Goal: Task Accomplishment & Management: Use online tool/utility

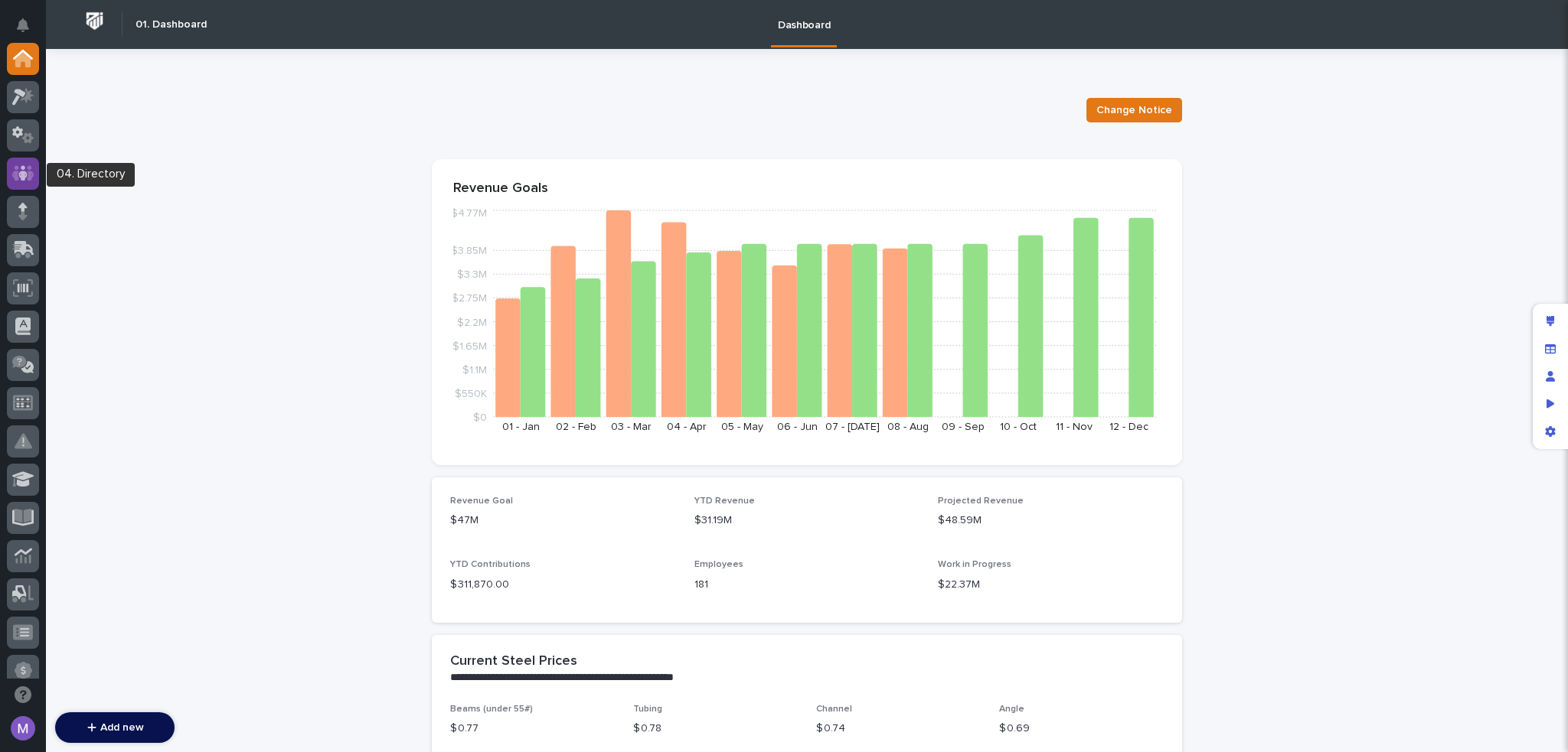
click at [24, 175] on icon at bounding box center [22, 172] width 9 height 16
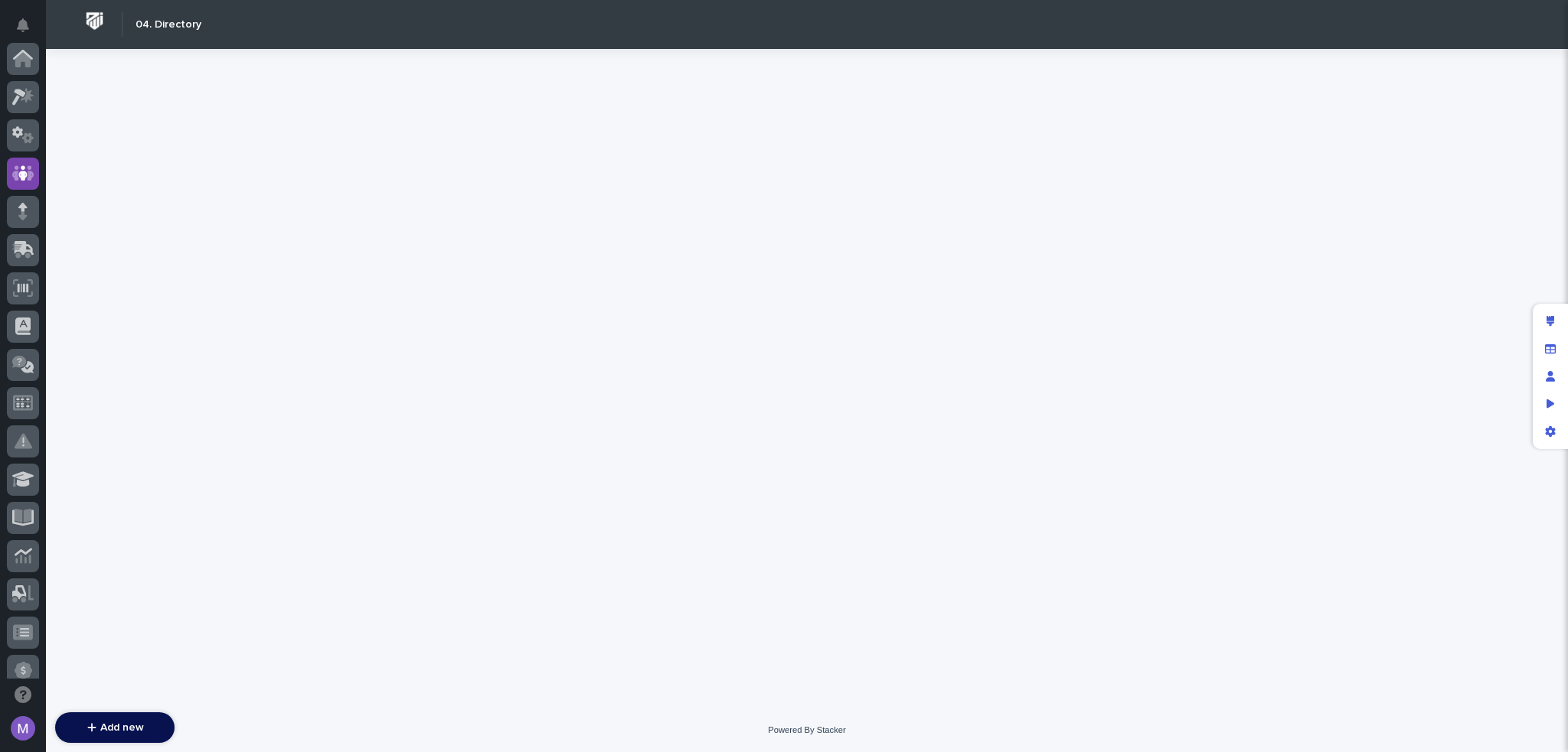
scroll to position [114, 0]
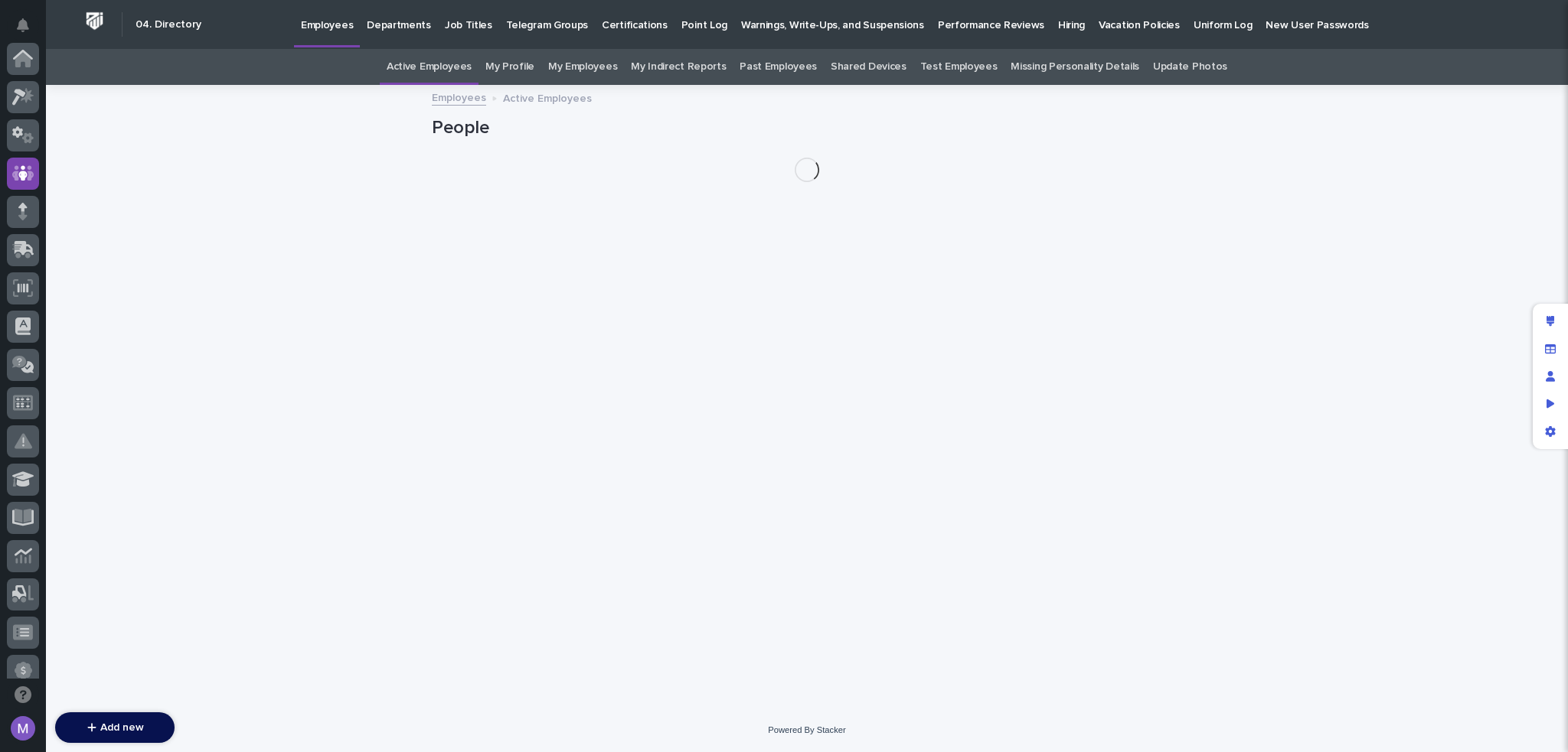
scroll to position [114, 0]
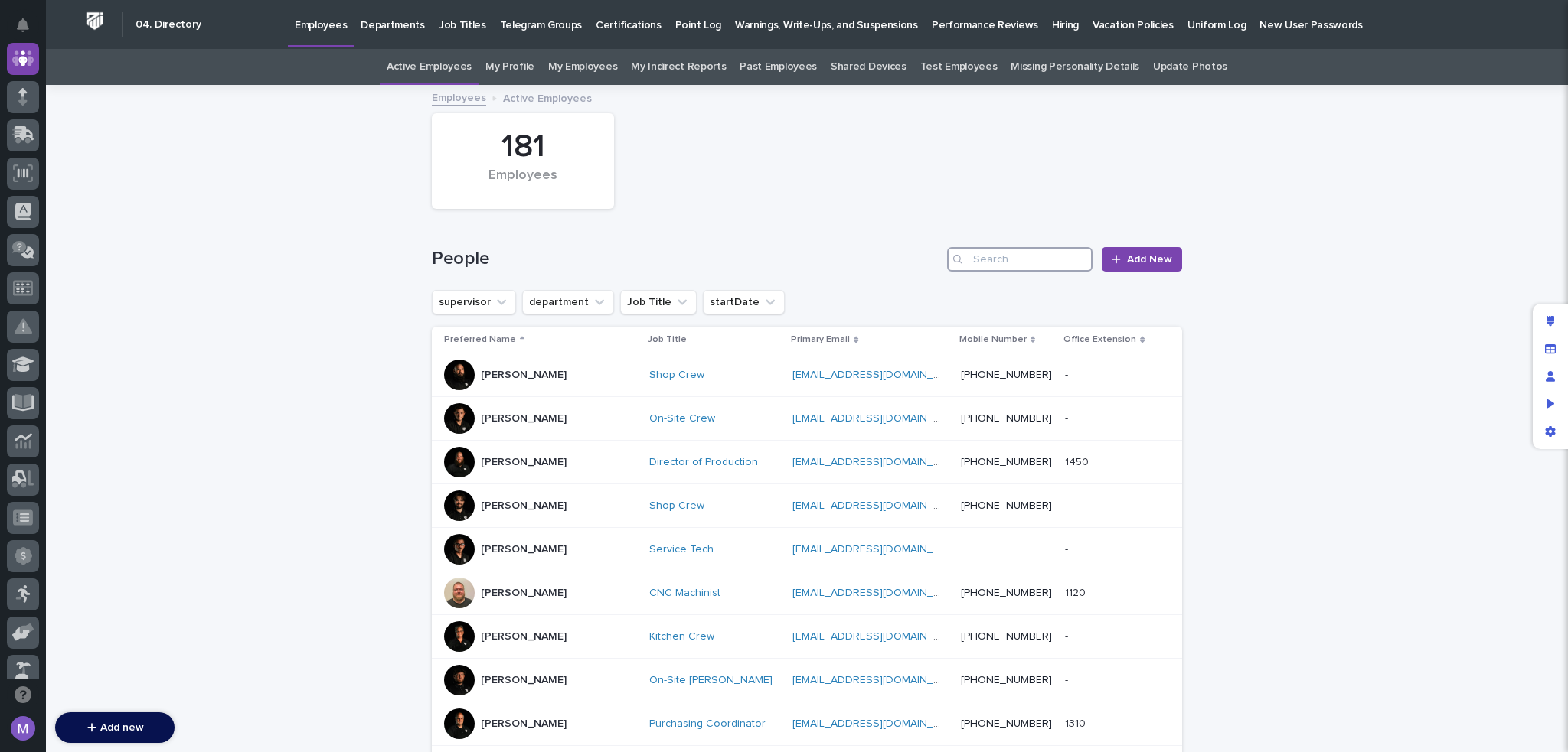
click at [995, 262] on input "Search" at bounding box center [1019, 259] width 146 height 25
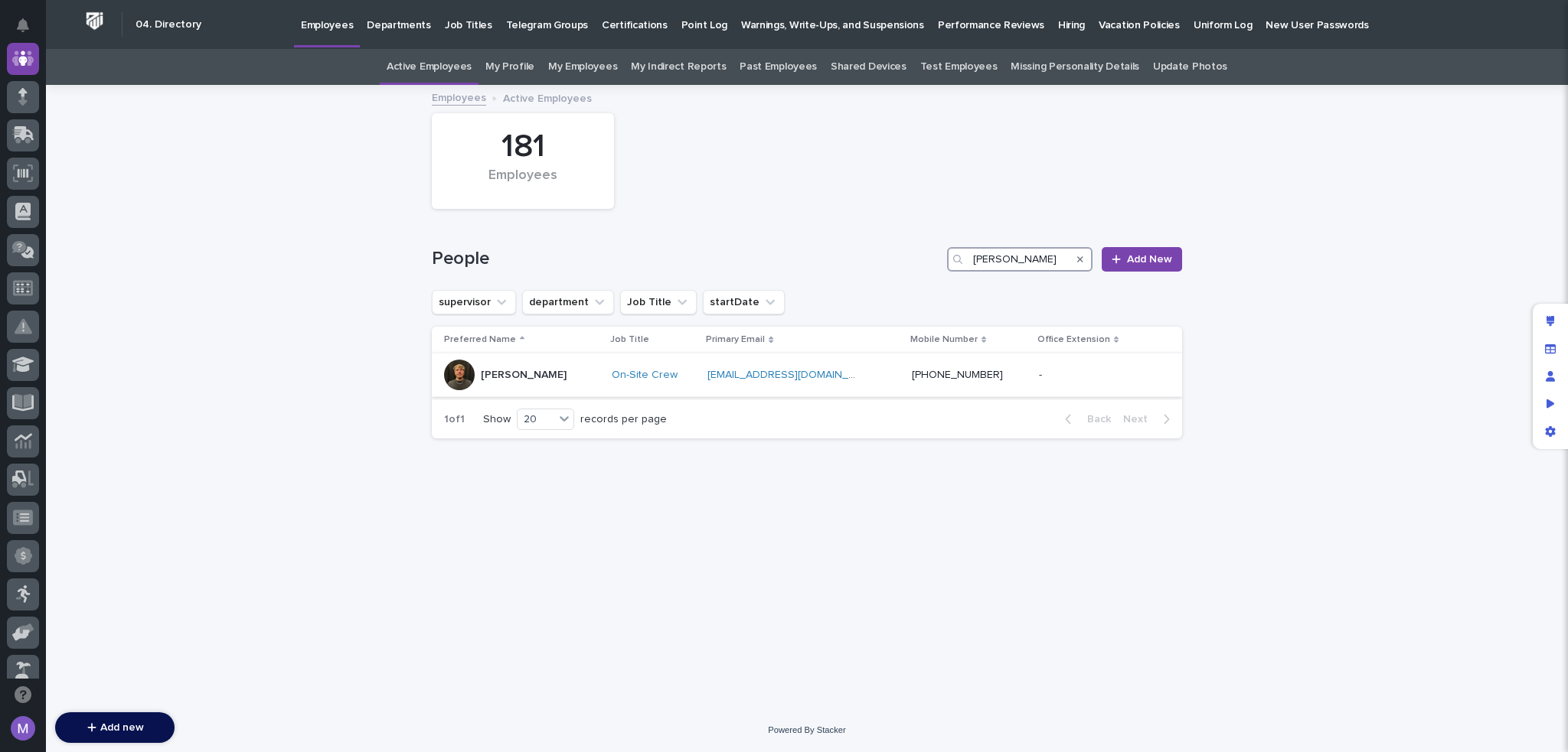
type input "[PERSON_NAME]"
click at [563, 378] on div "[PERSON_NAME]" at bounding box center [522, 374] width 155 height 30
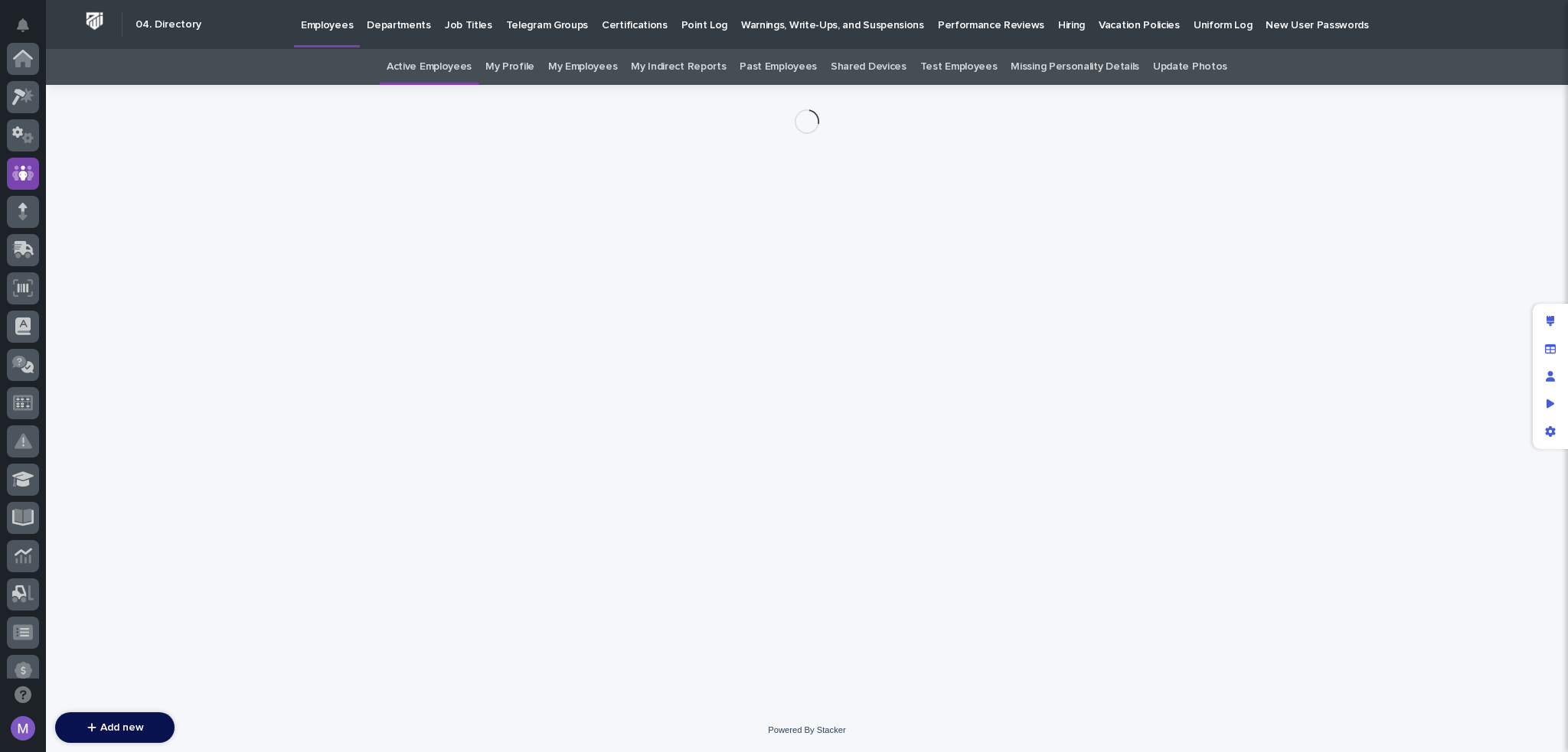
scroll to position [114, 0]
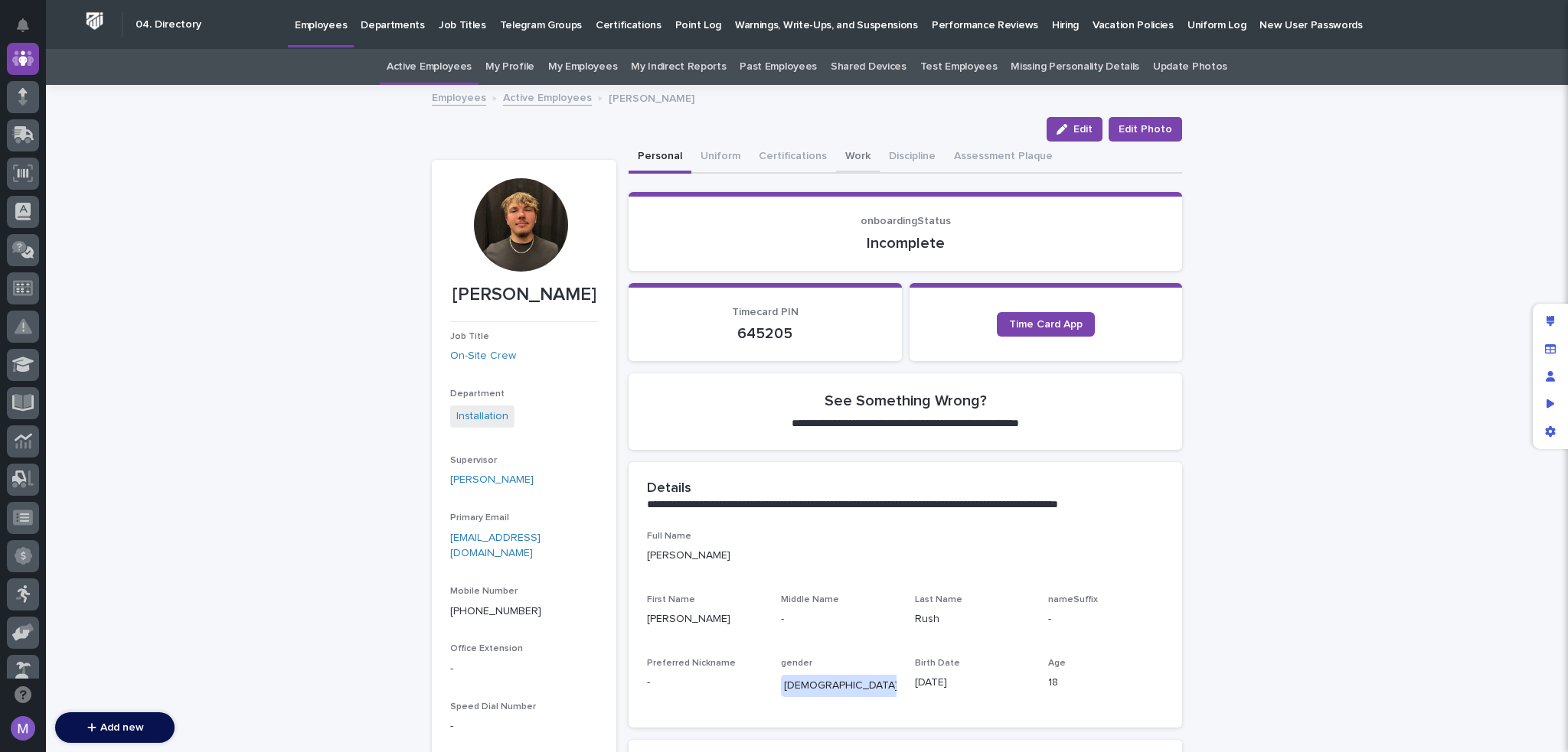
click at [836, 151] on button "Work" at bounding box center [857, 157] width 43 height 32
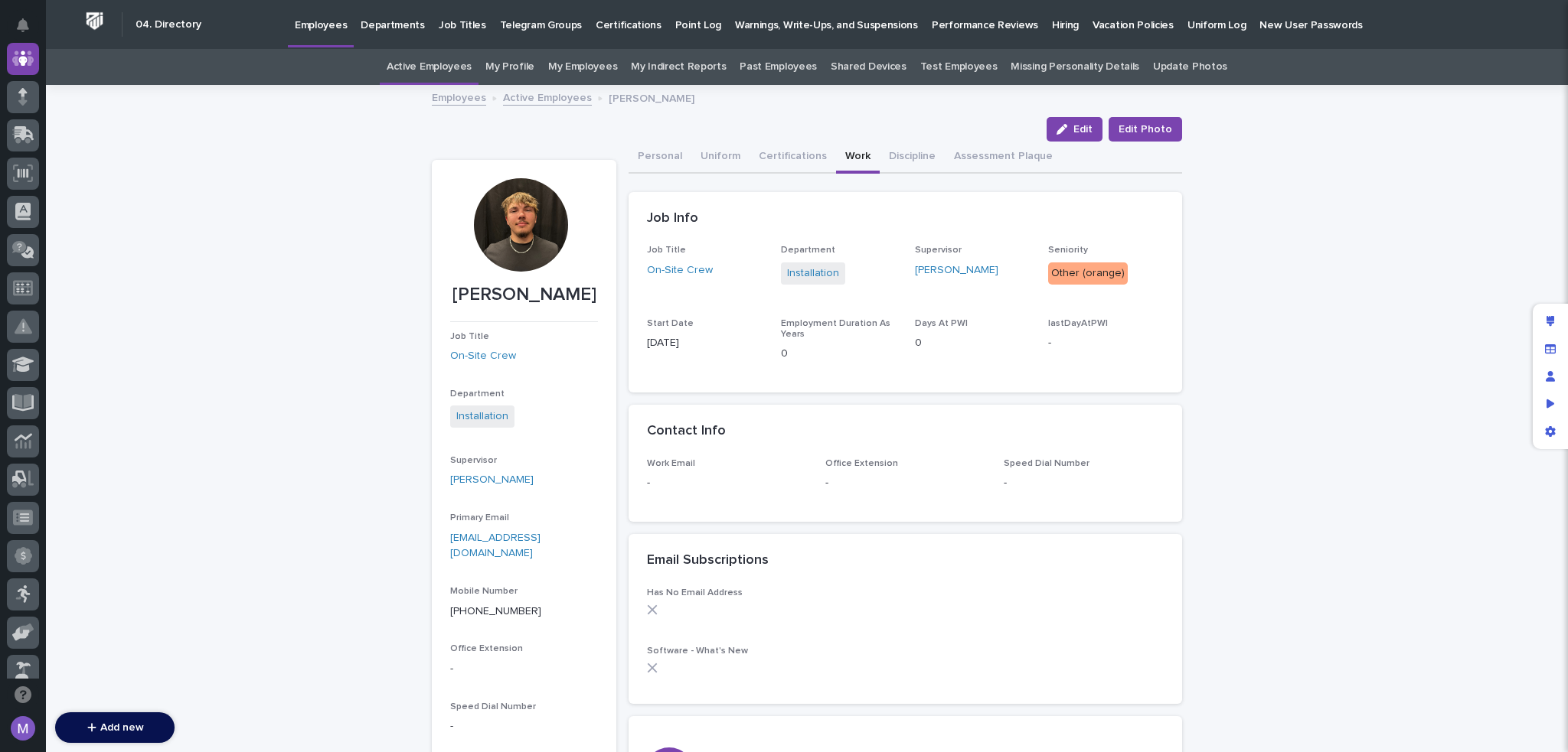
click at [456, 74] on link "Active Employees" at bounding box center [429, 67] width 85 height 36
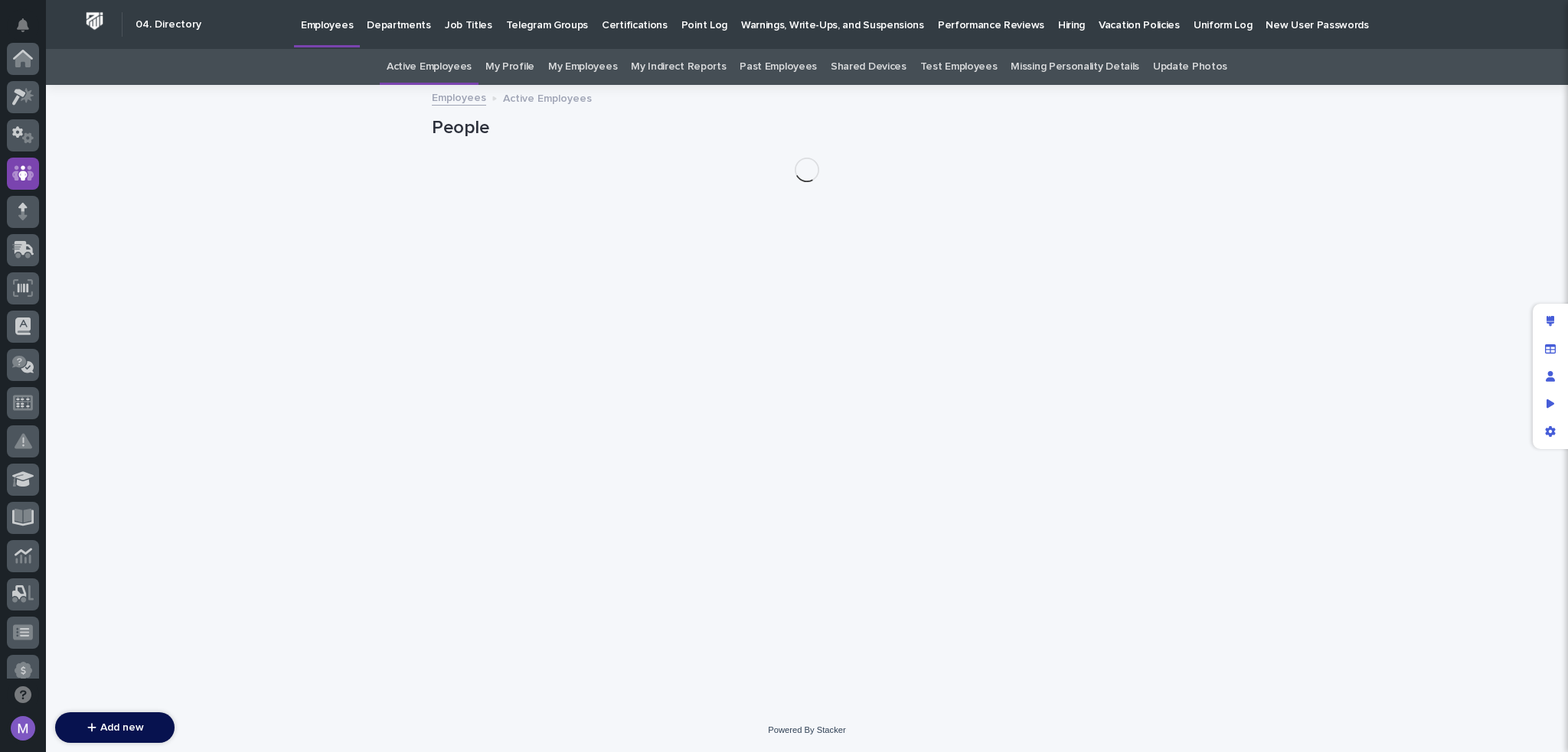
scroll to position [114, 0]
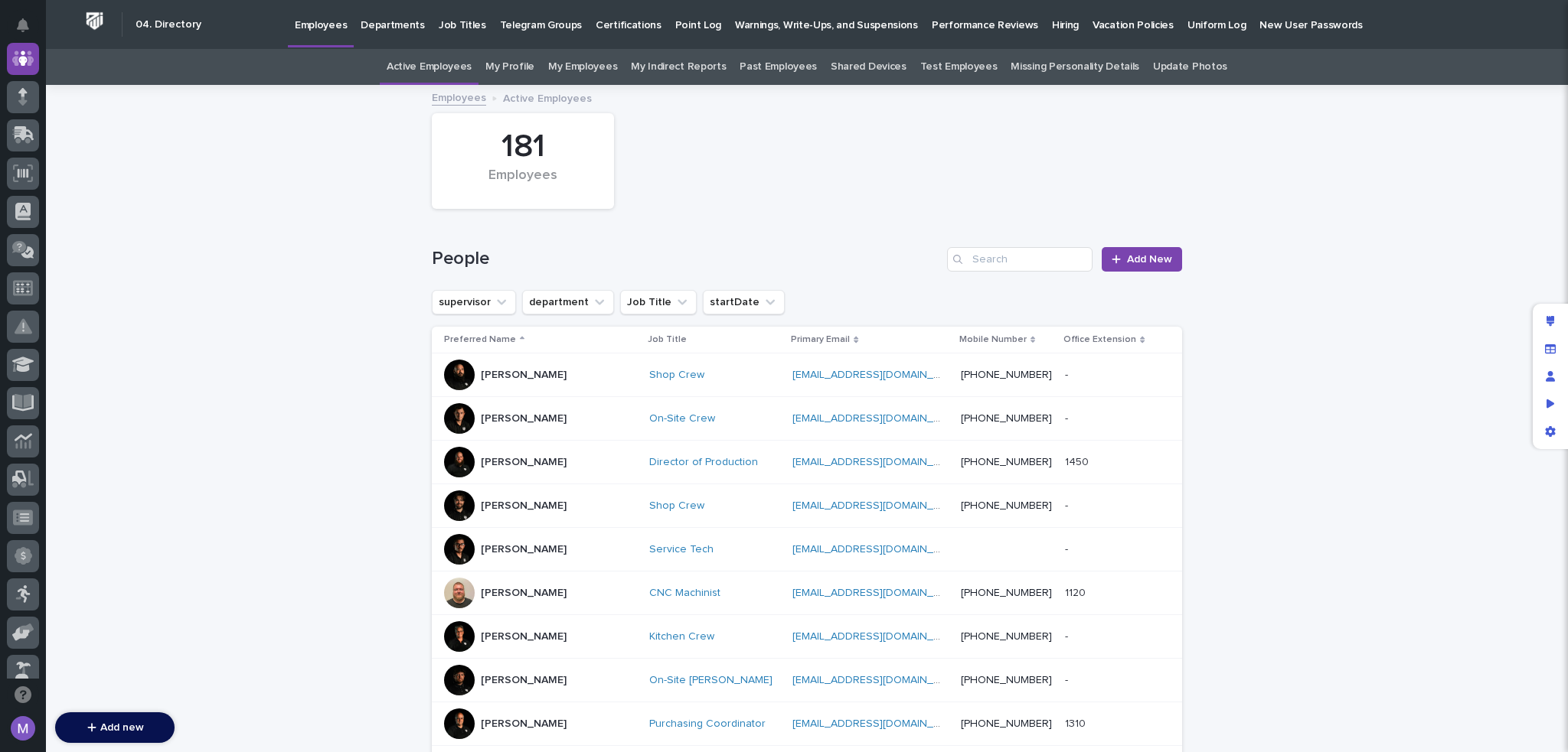
click at [782, 199] on div "181 Employees" at bounding box center [807, 161] width 765 height 111
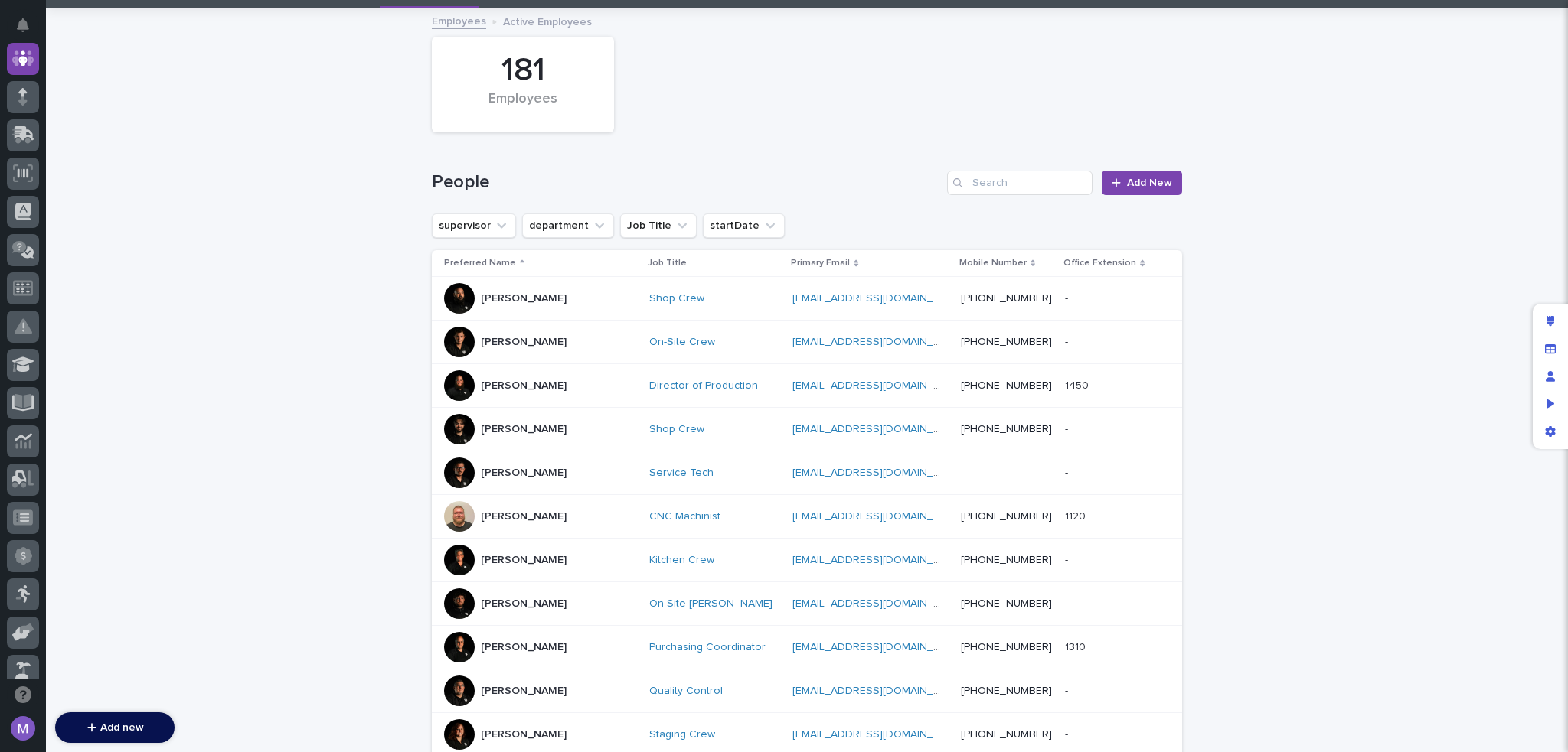
scroll to position [0, 0]
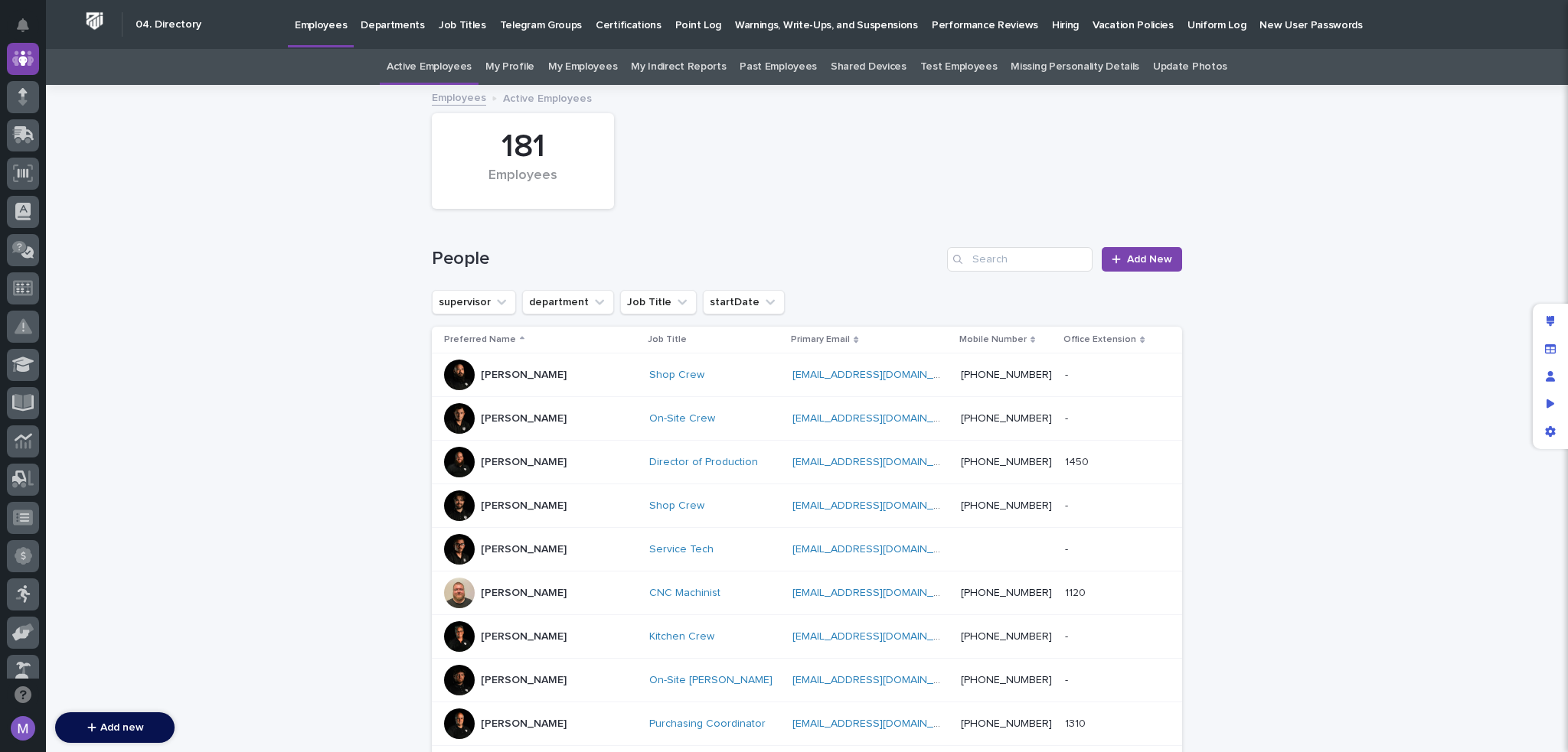
click at [554, 376] on div "[PERSON_NAME]" at bounding box center [540, 374] width 193 height 30
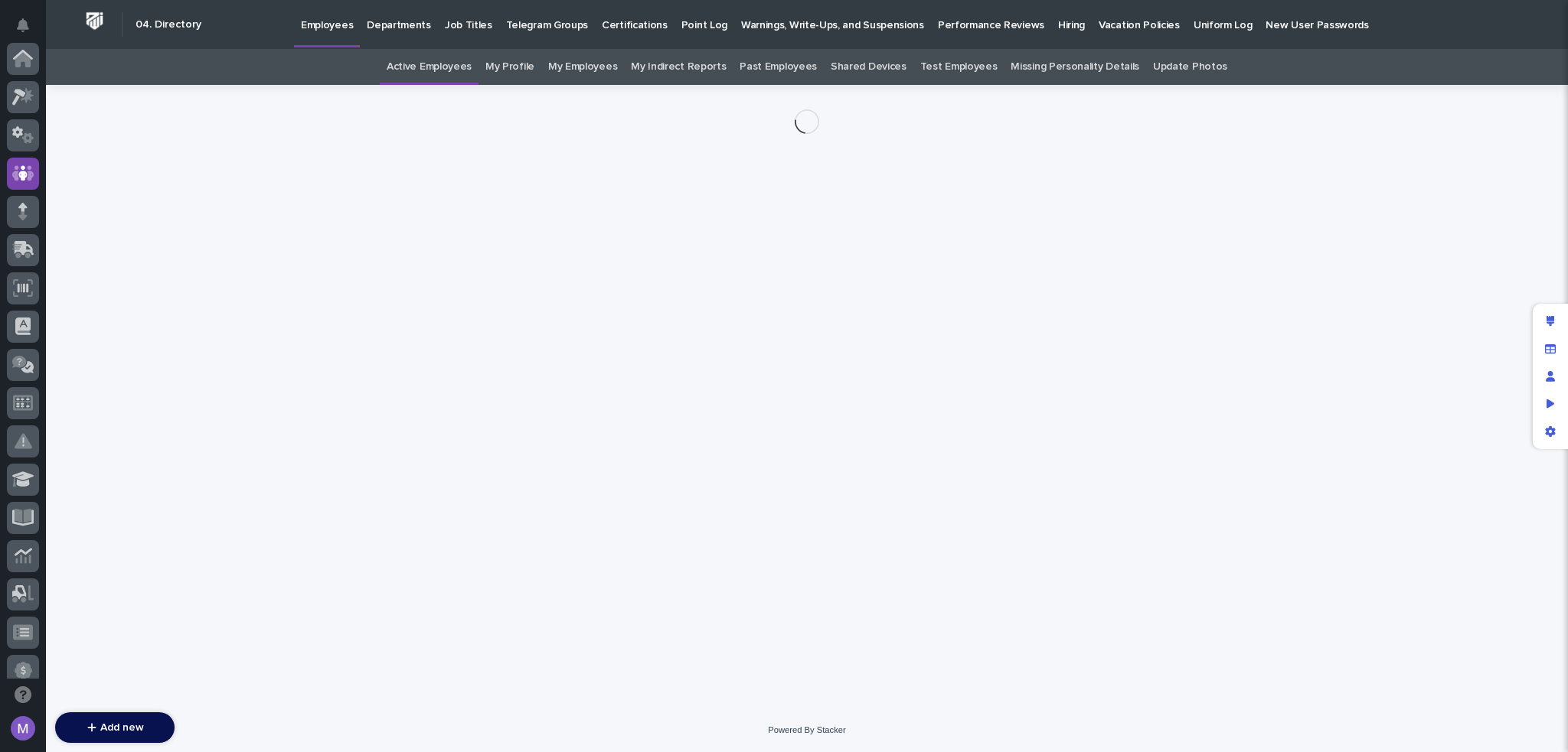
scroll to position [114, 0]
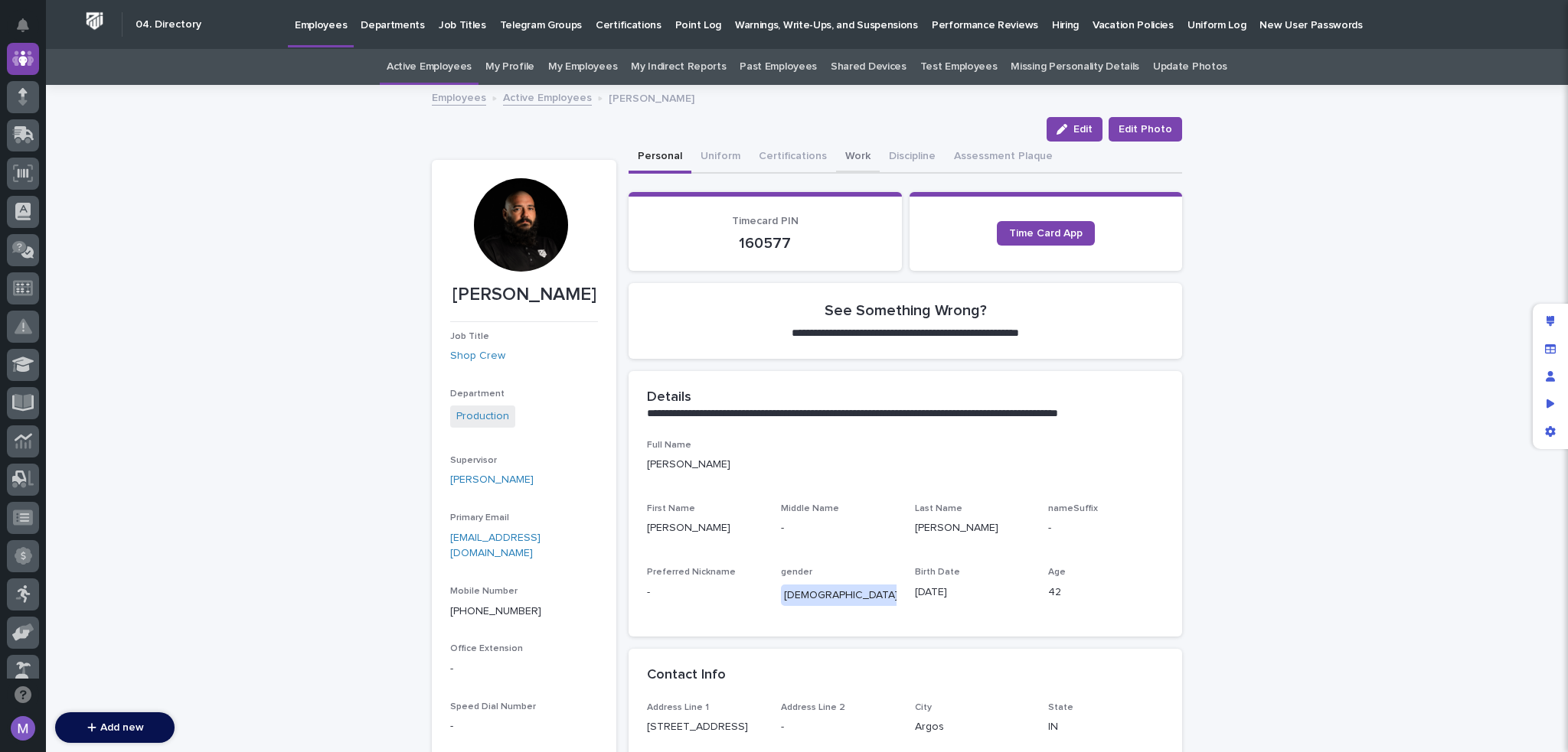
click at [840, 159] on button "Work" at bounding box center [857, 157] width 43 height 32
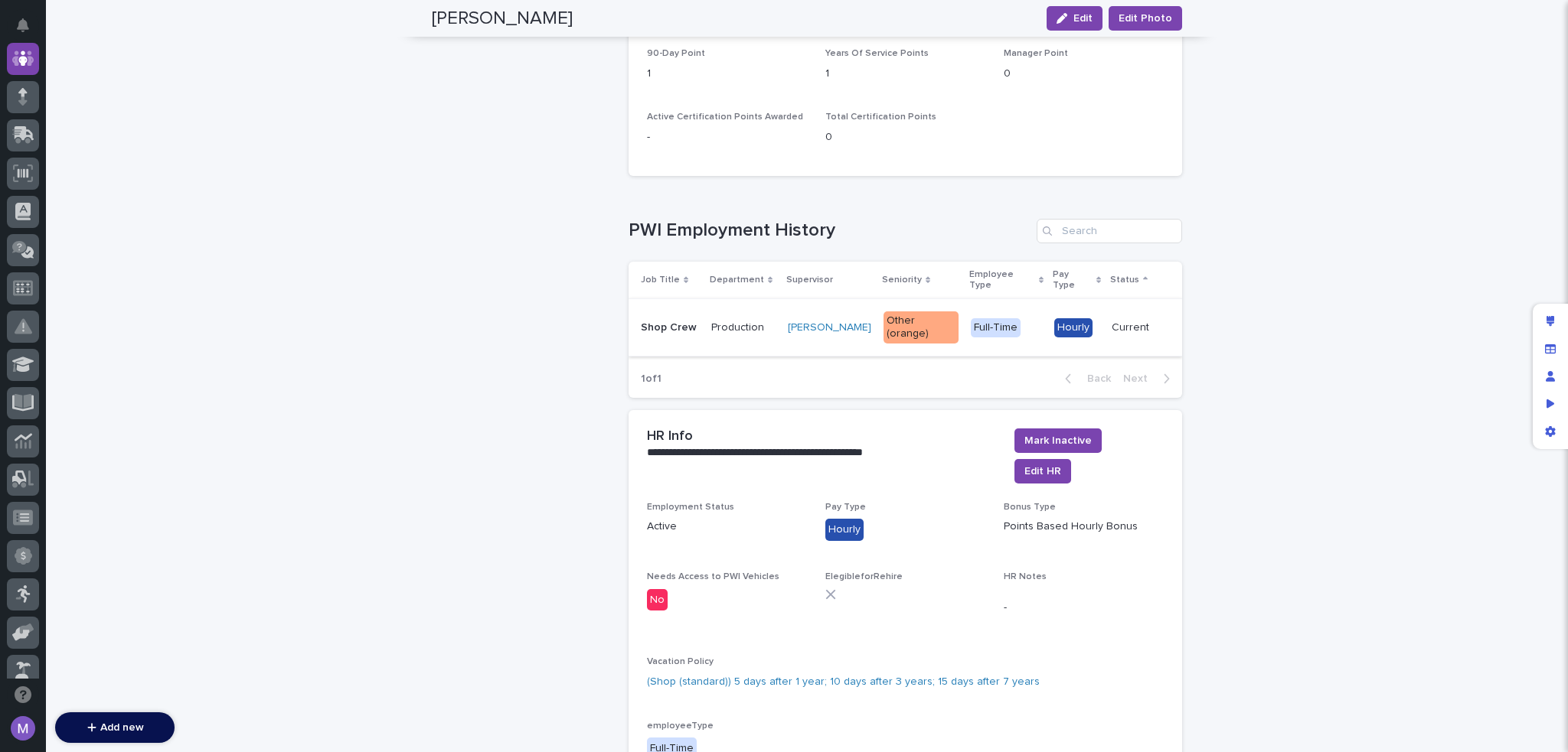
scroll to position [1531, 0]
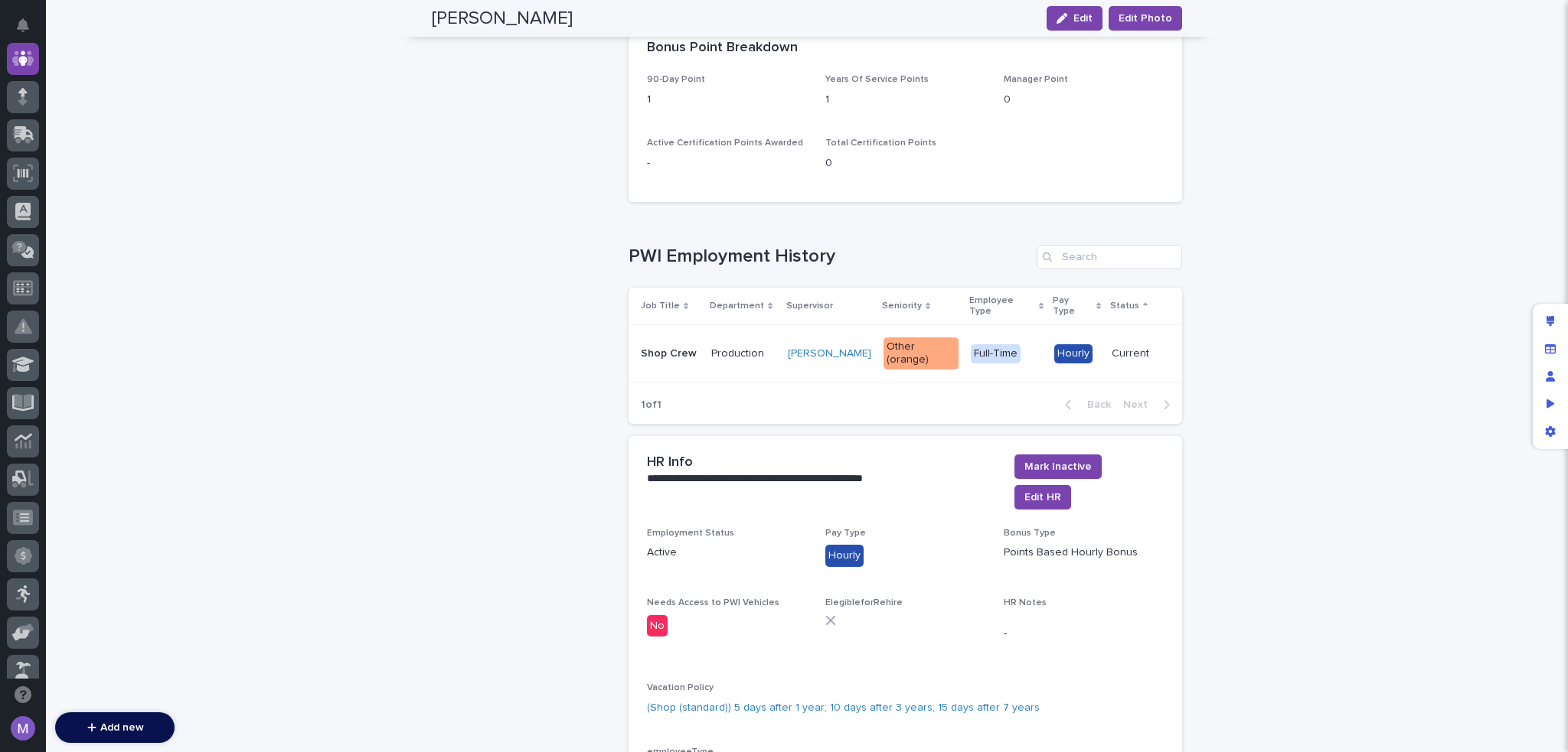
click at [759, 347] on p "Production" at bounding box center [743, 354] width 65 height 13
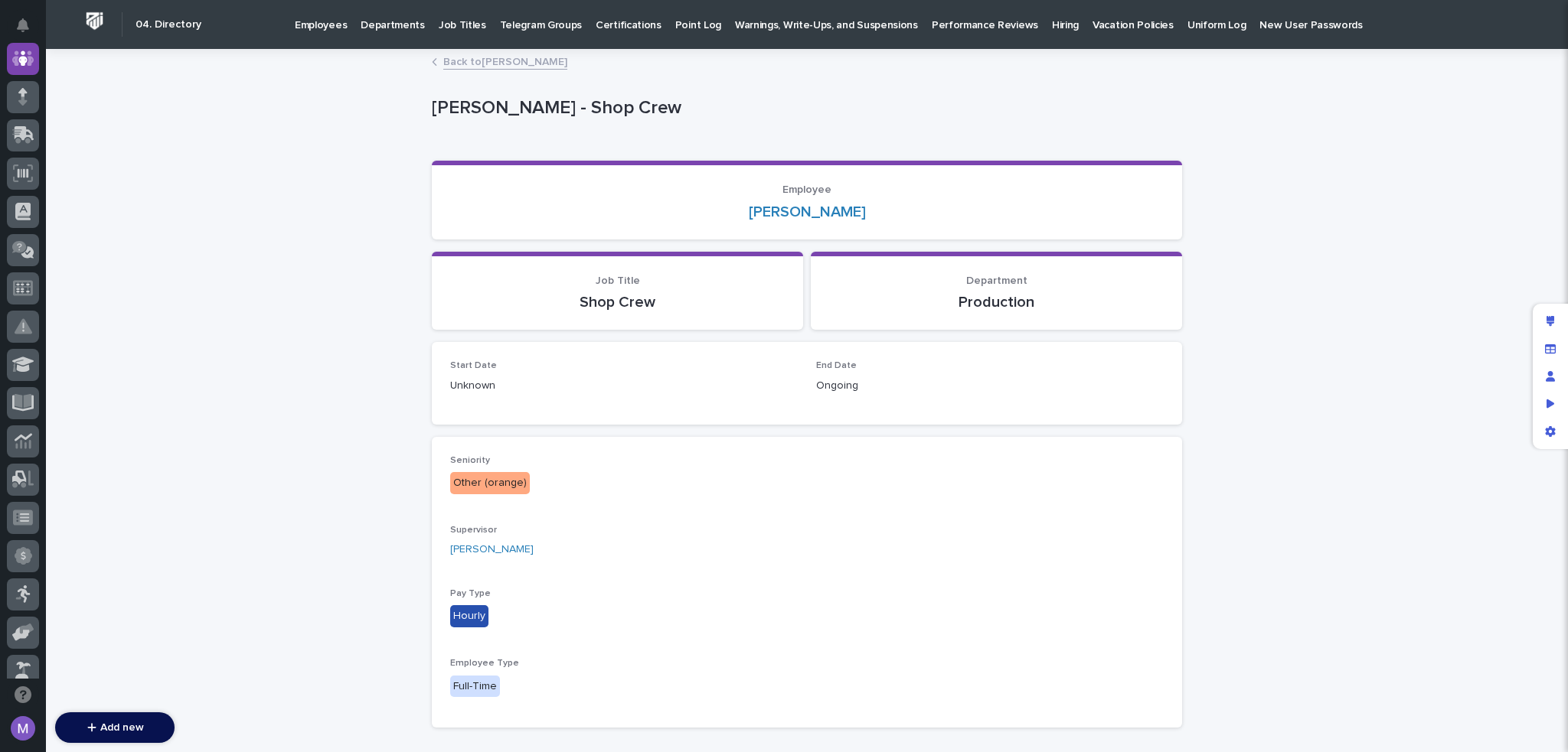
click at [510, 60] on link "Back to [PERSON_NAME]" at bounding box center [505, 61] width 124 height 18
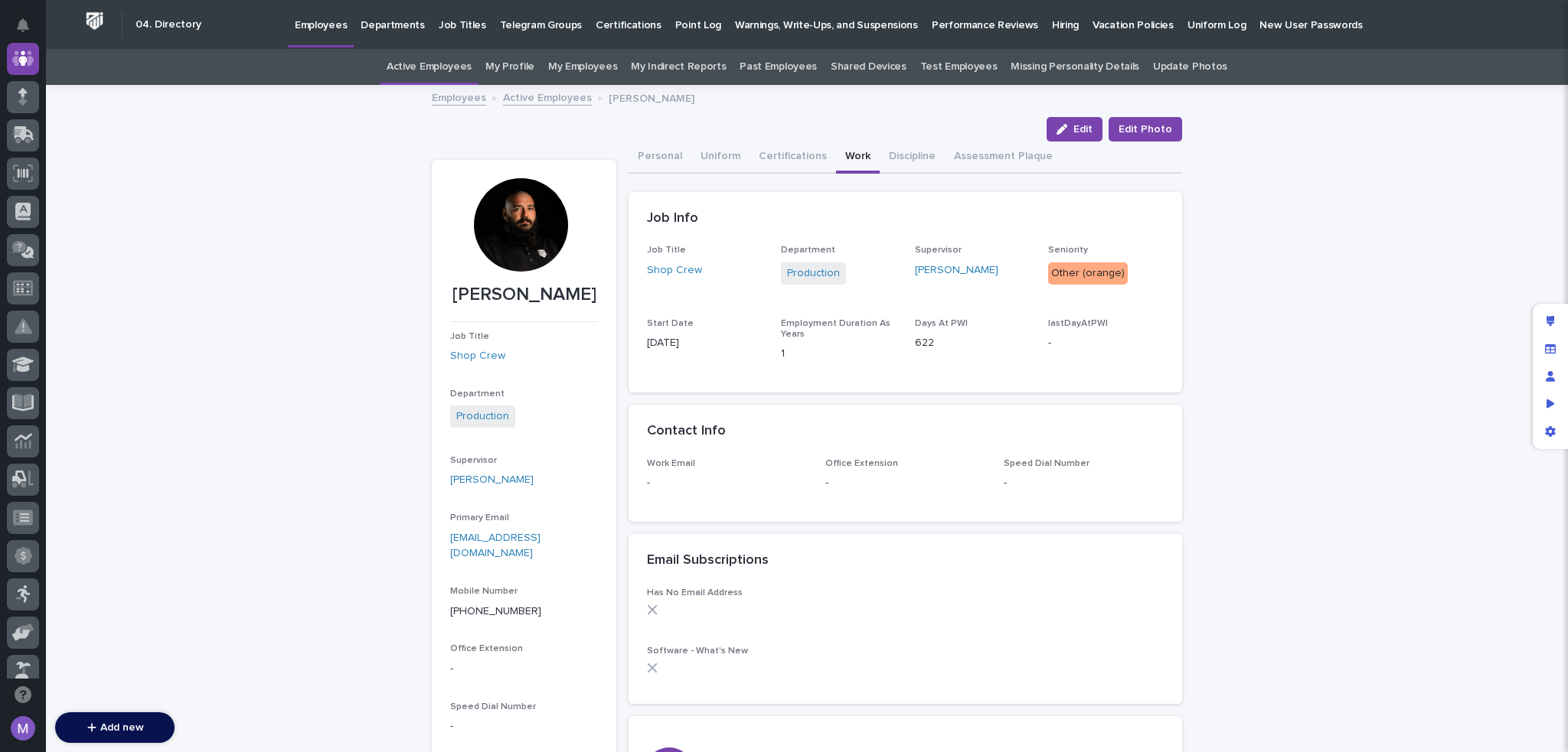
click at [503, 101] on link "Active Employees" at bounding box center [547, 97] width 89 height 18
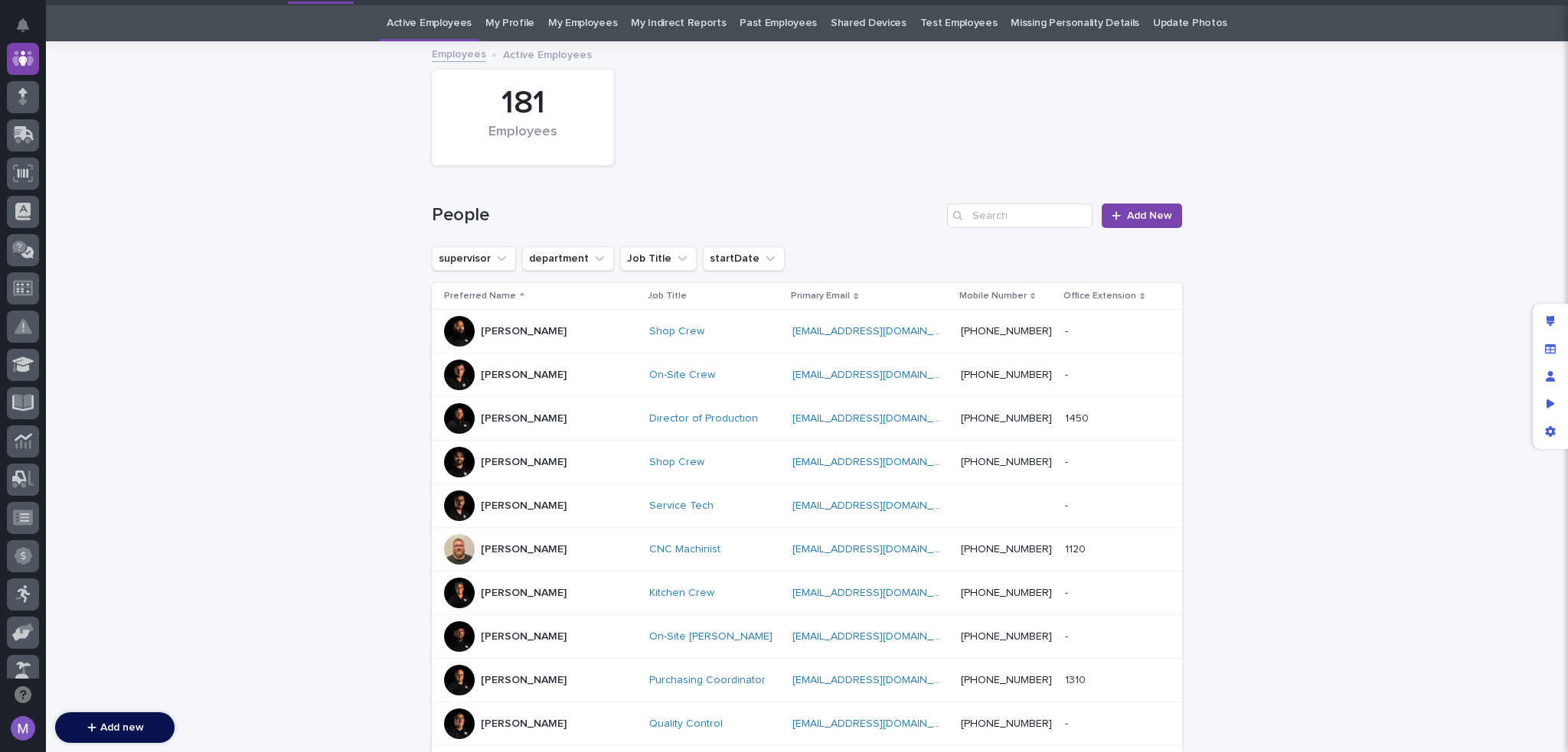
scroll to position [49, 0]
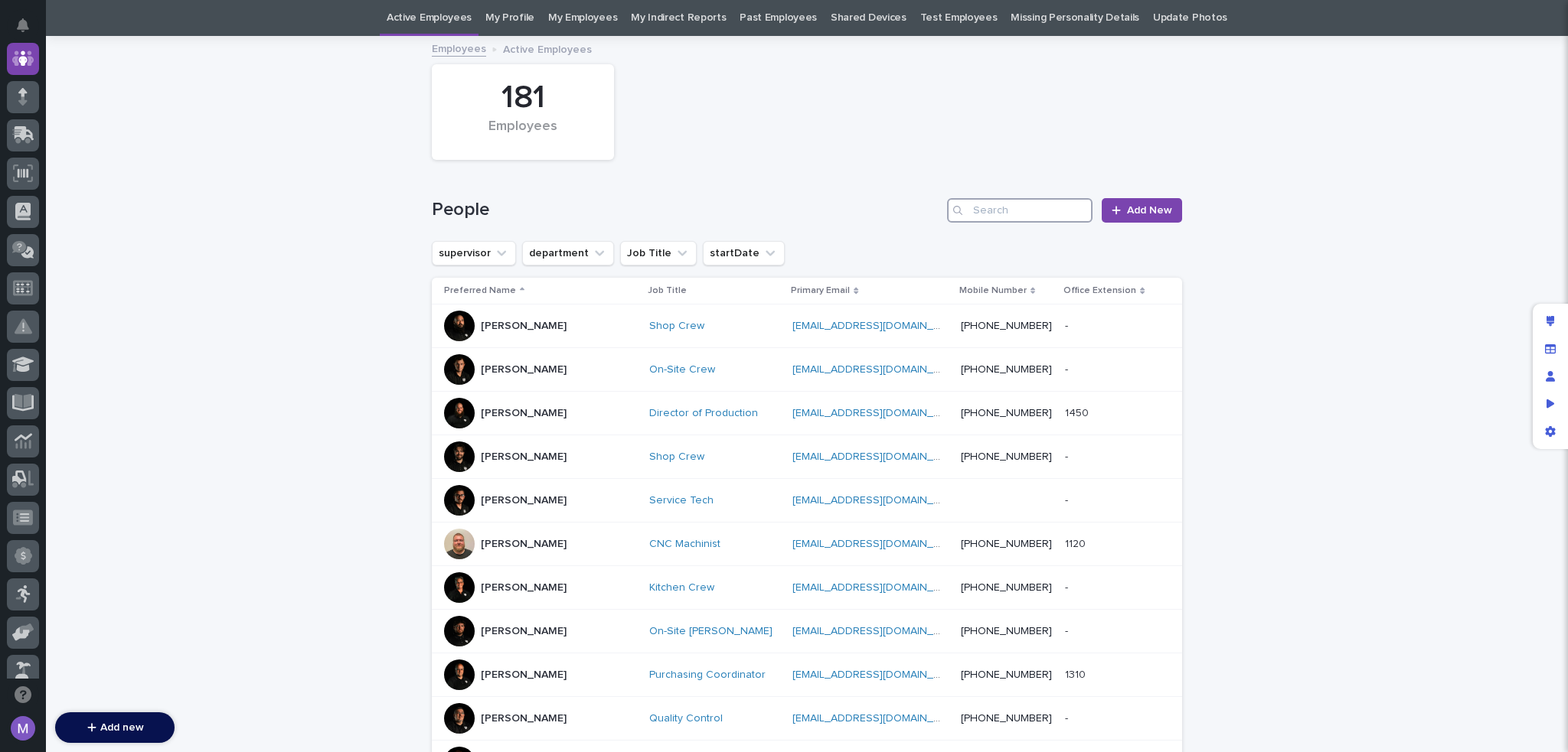
click at [1009, 204] on input "Search" at bounding box center [1019, 211] width 146 height 25
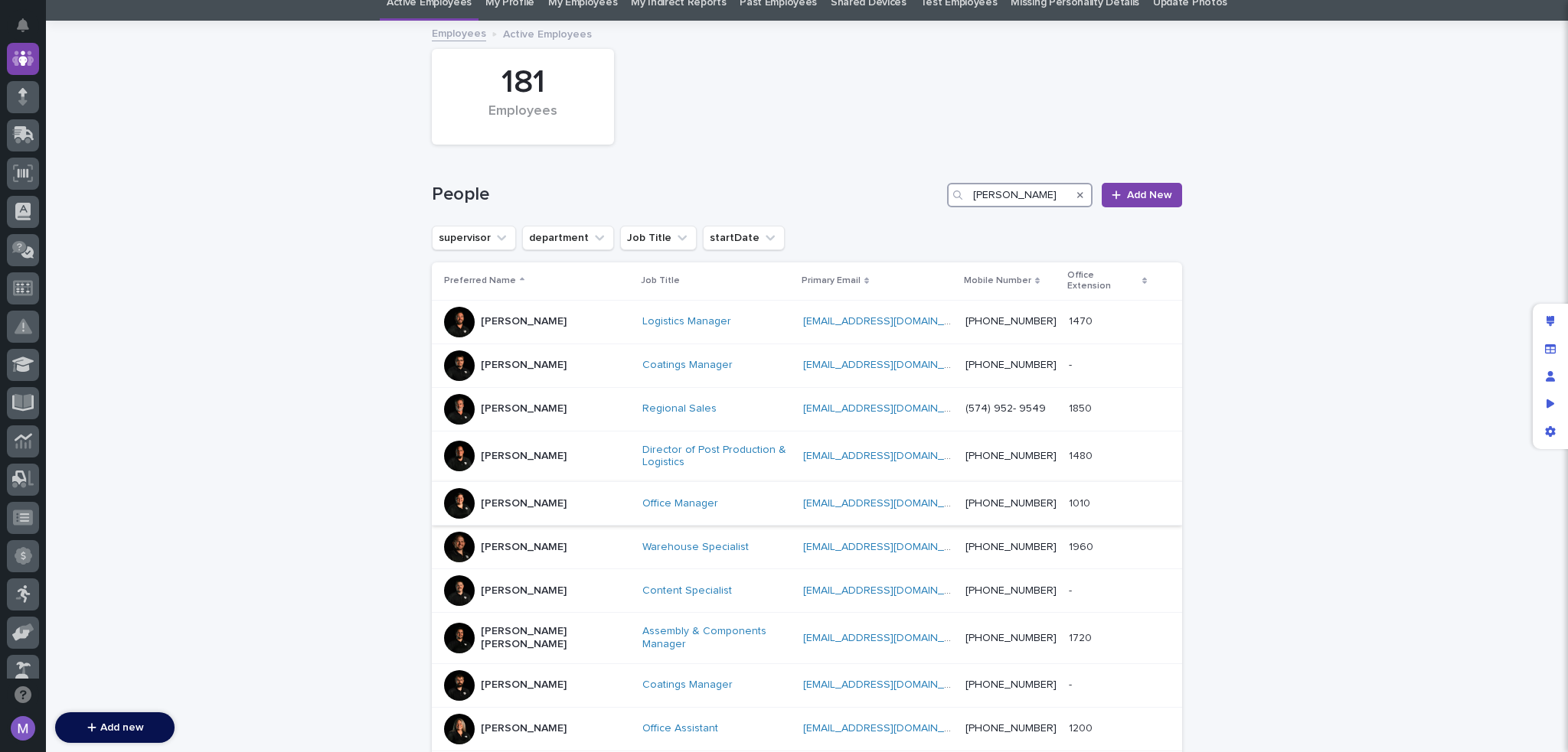
scroll to position [58, 0]
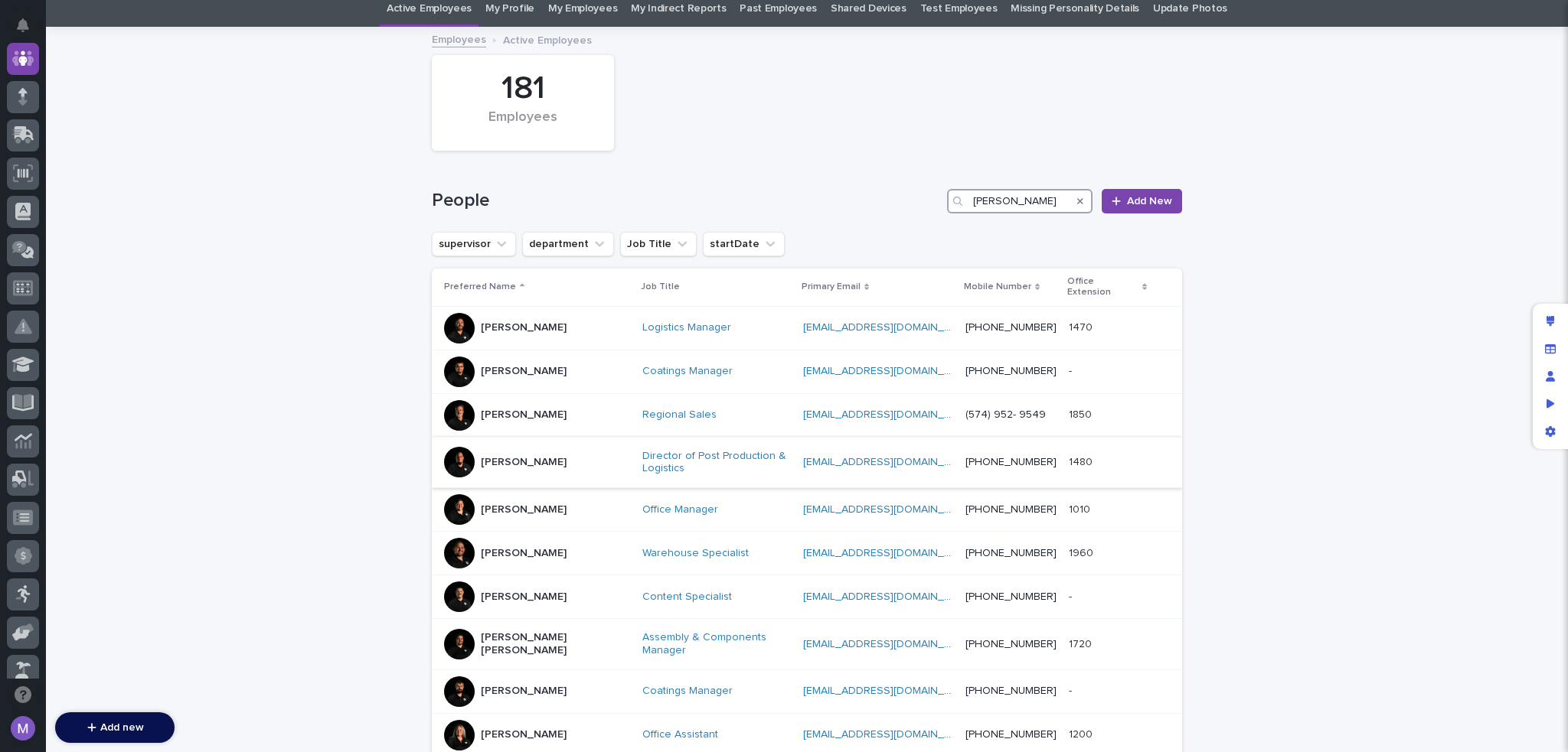
type input "[PERSON_NAME]"
click at [556, 447] on div "[PERSON_NAME]" at bounding box center [537, 462] width 186 height 30
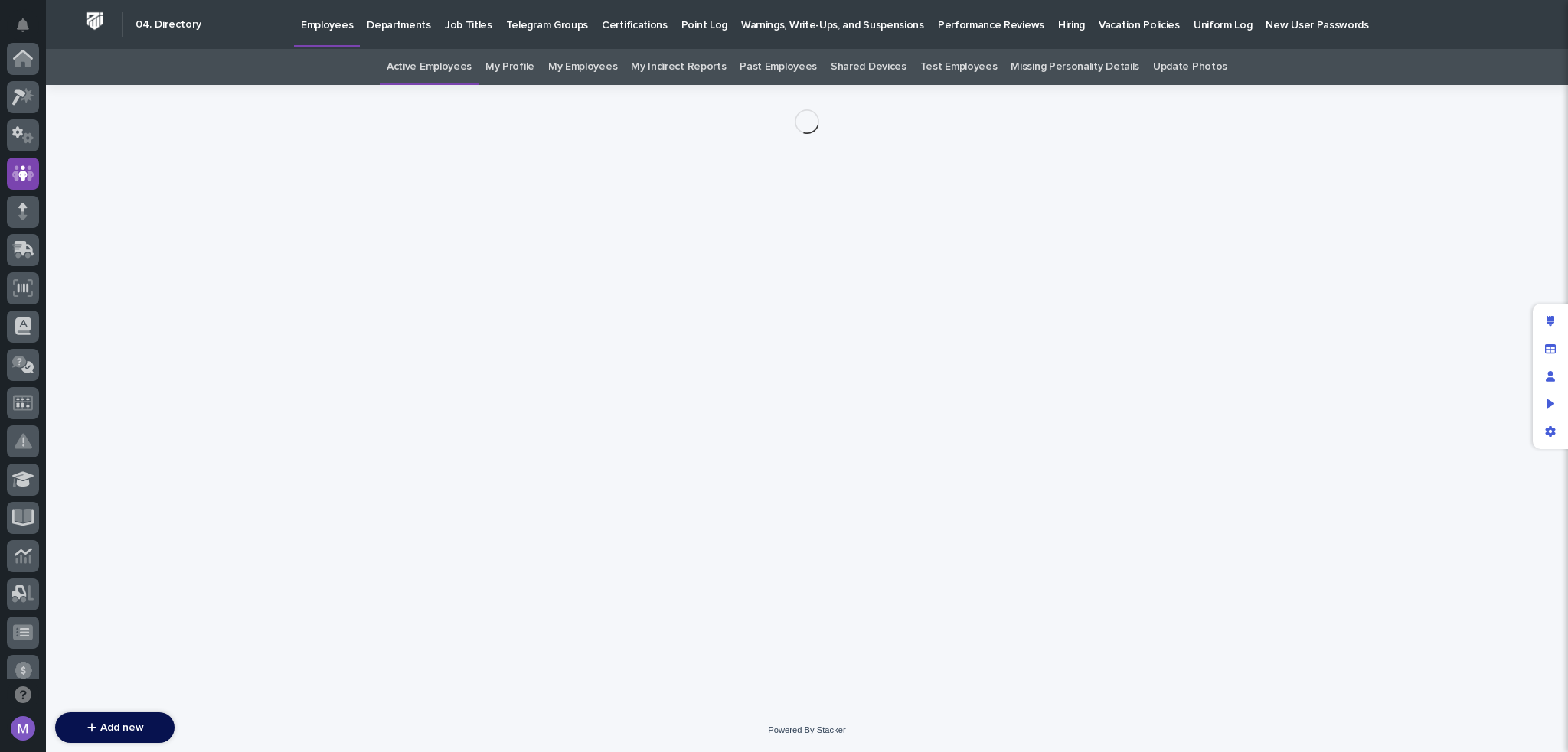
scroll to position [114, 0]
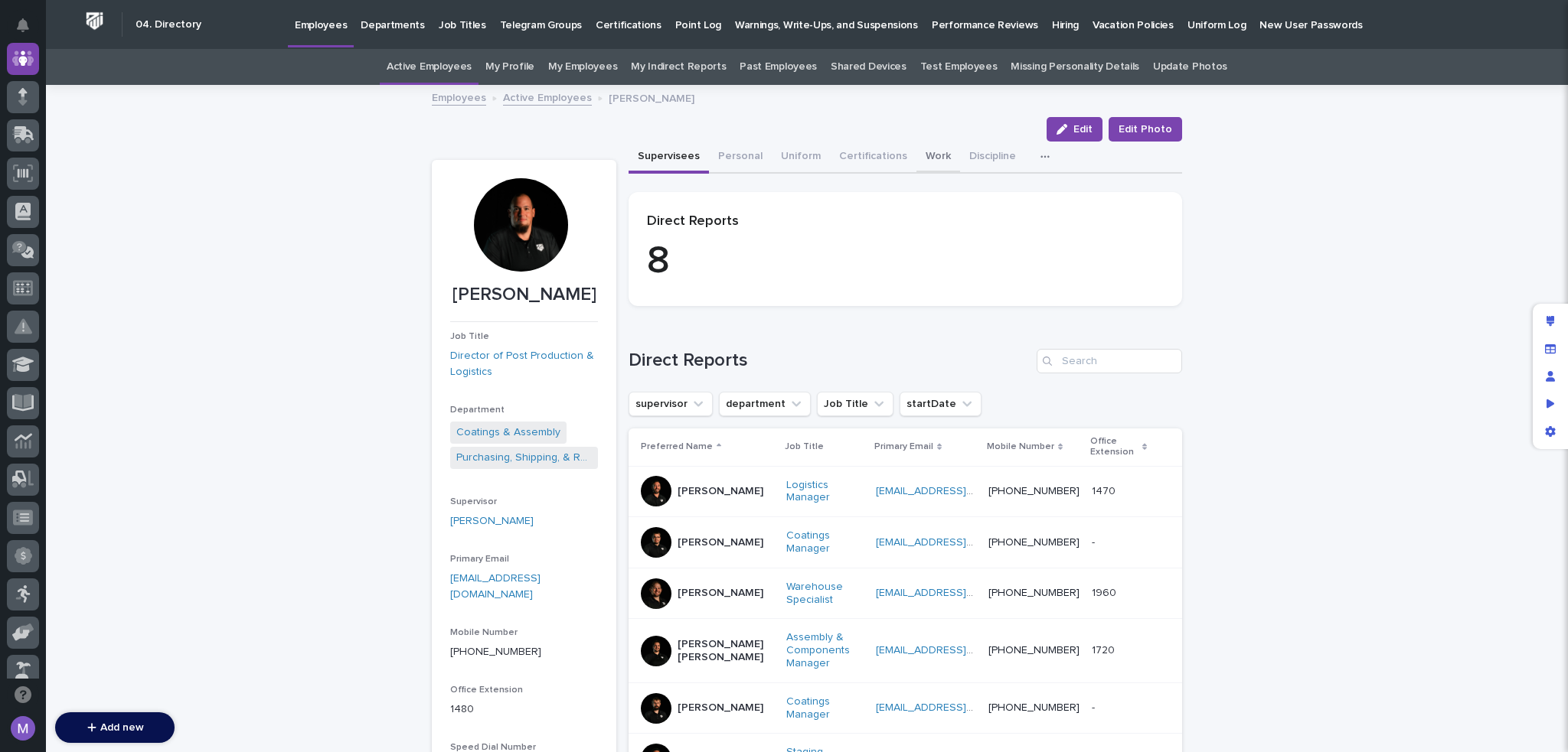
click at [916, 150] on button "Work" at bounding box center [938, 157] width 43 height 32
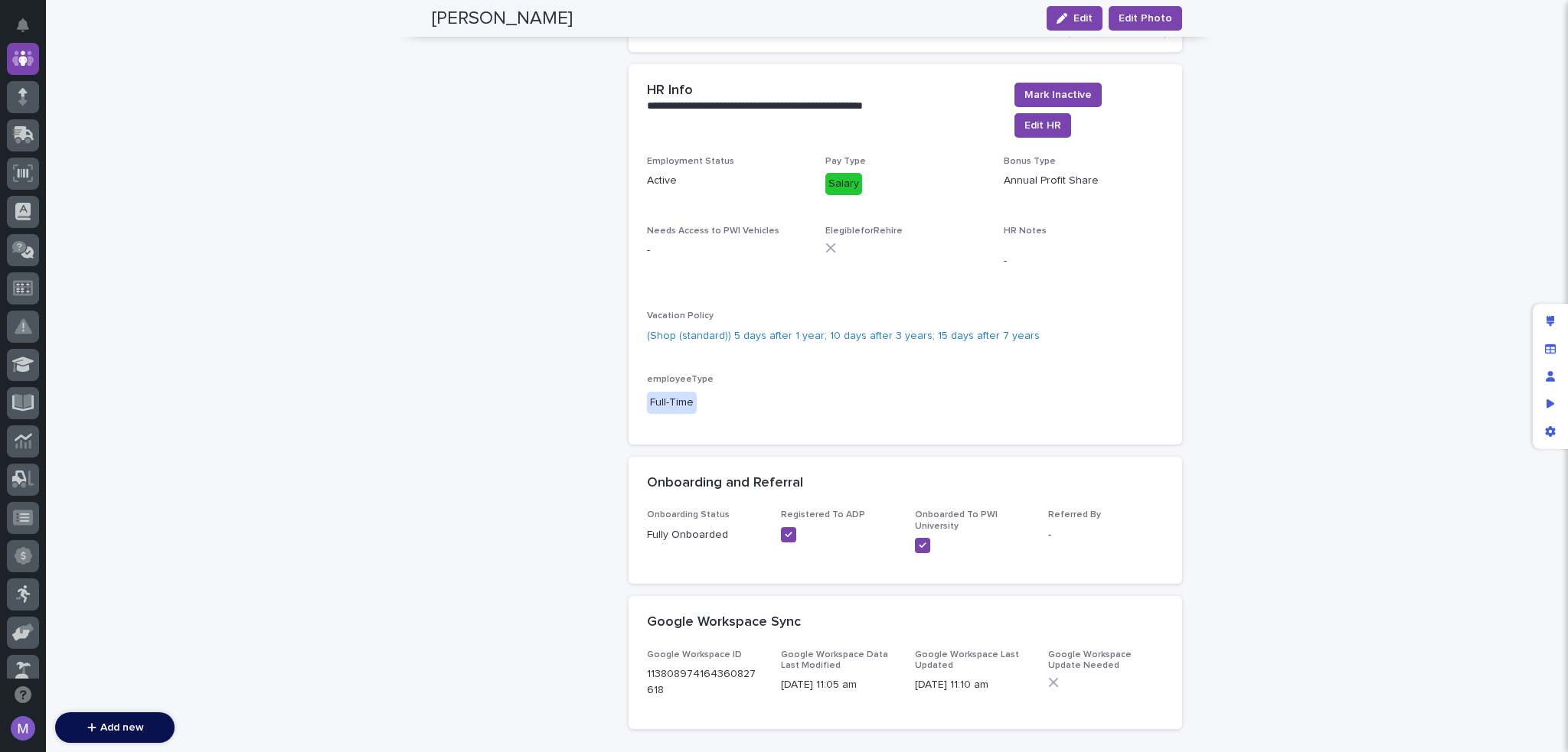
scroll to position [1607, 0]
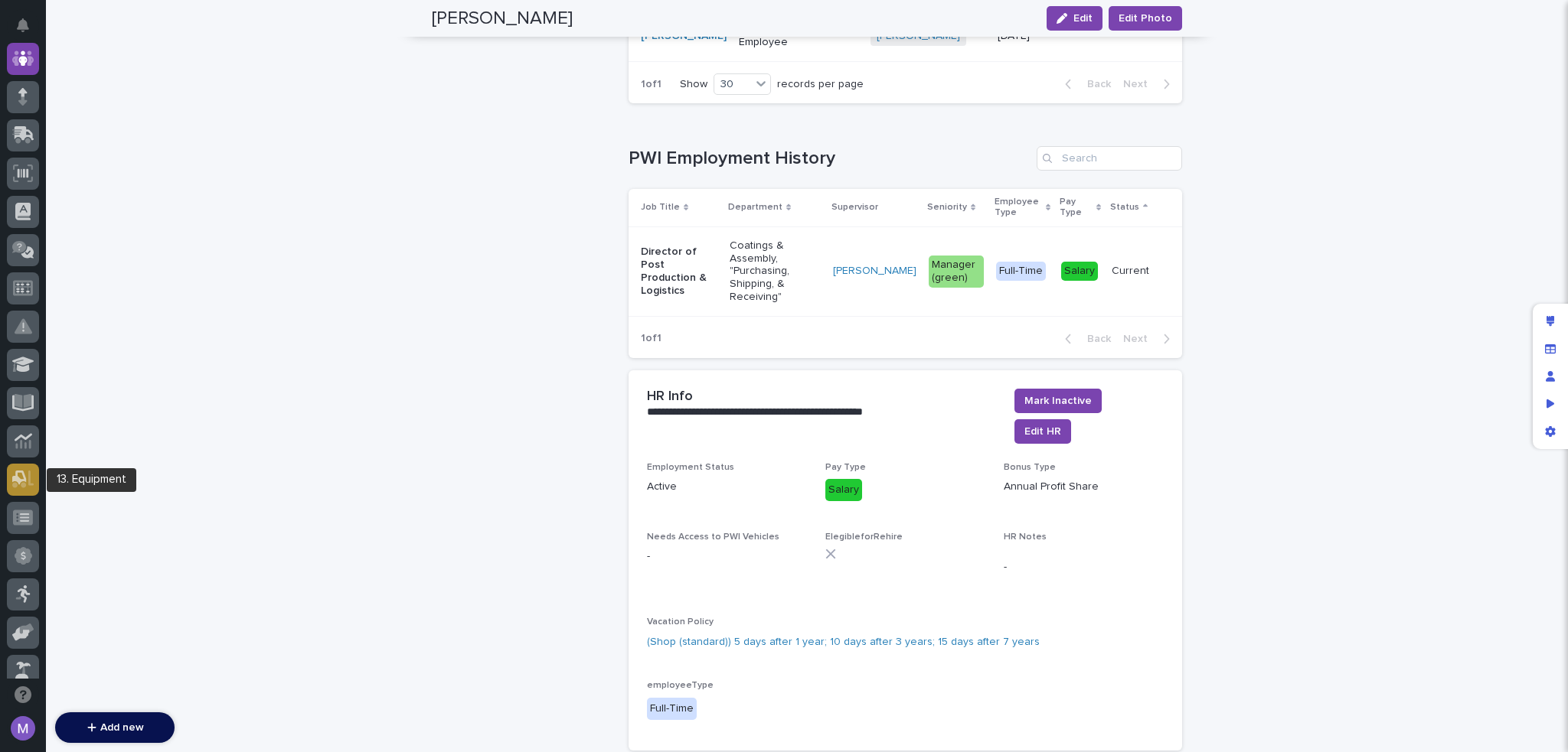
click at [25, 471] on icon at bounding box center [23, 480] width 22 height 18
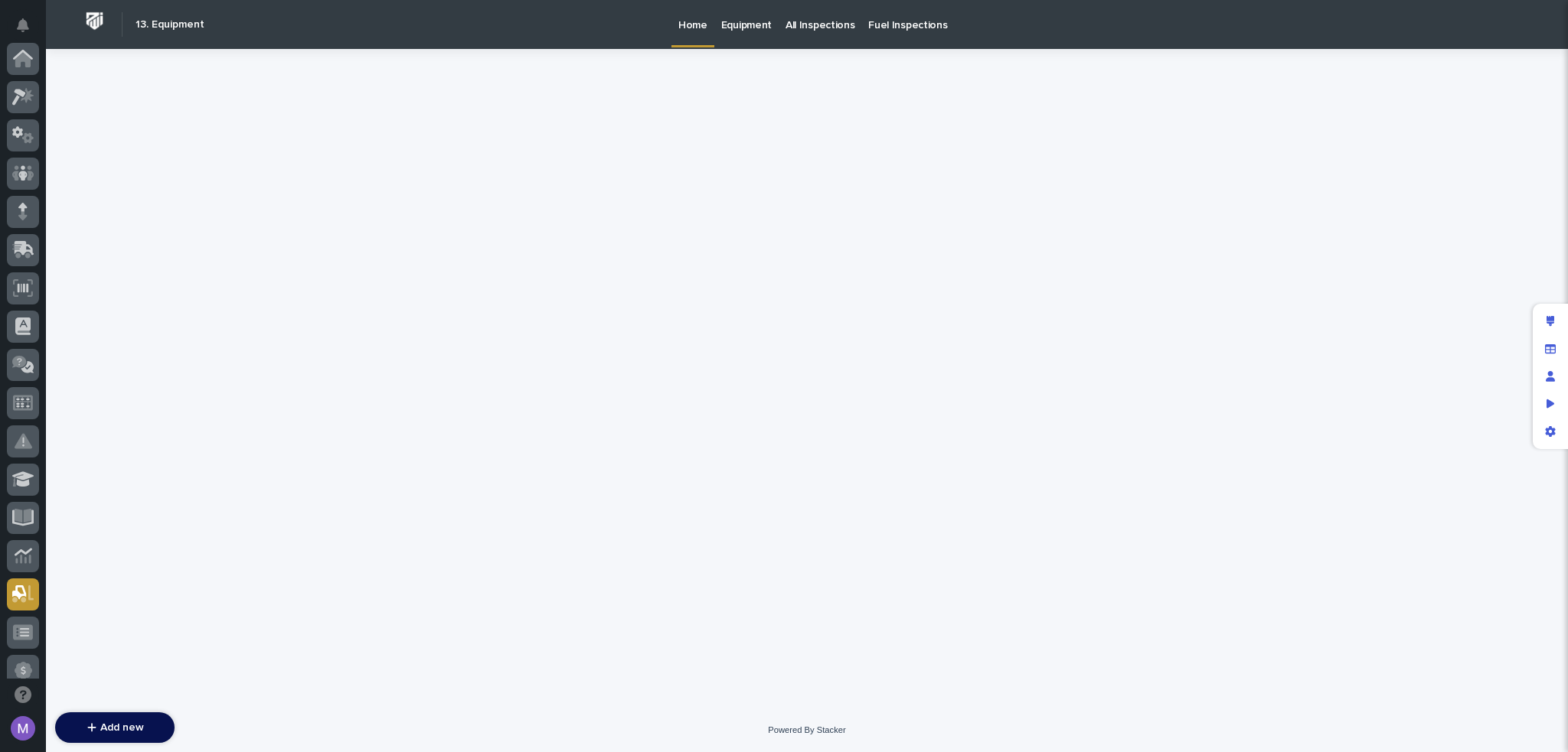
scroll to position [535, 0]
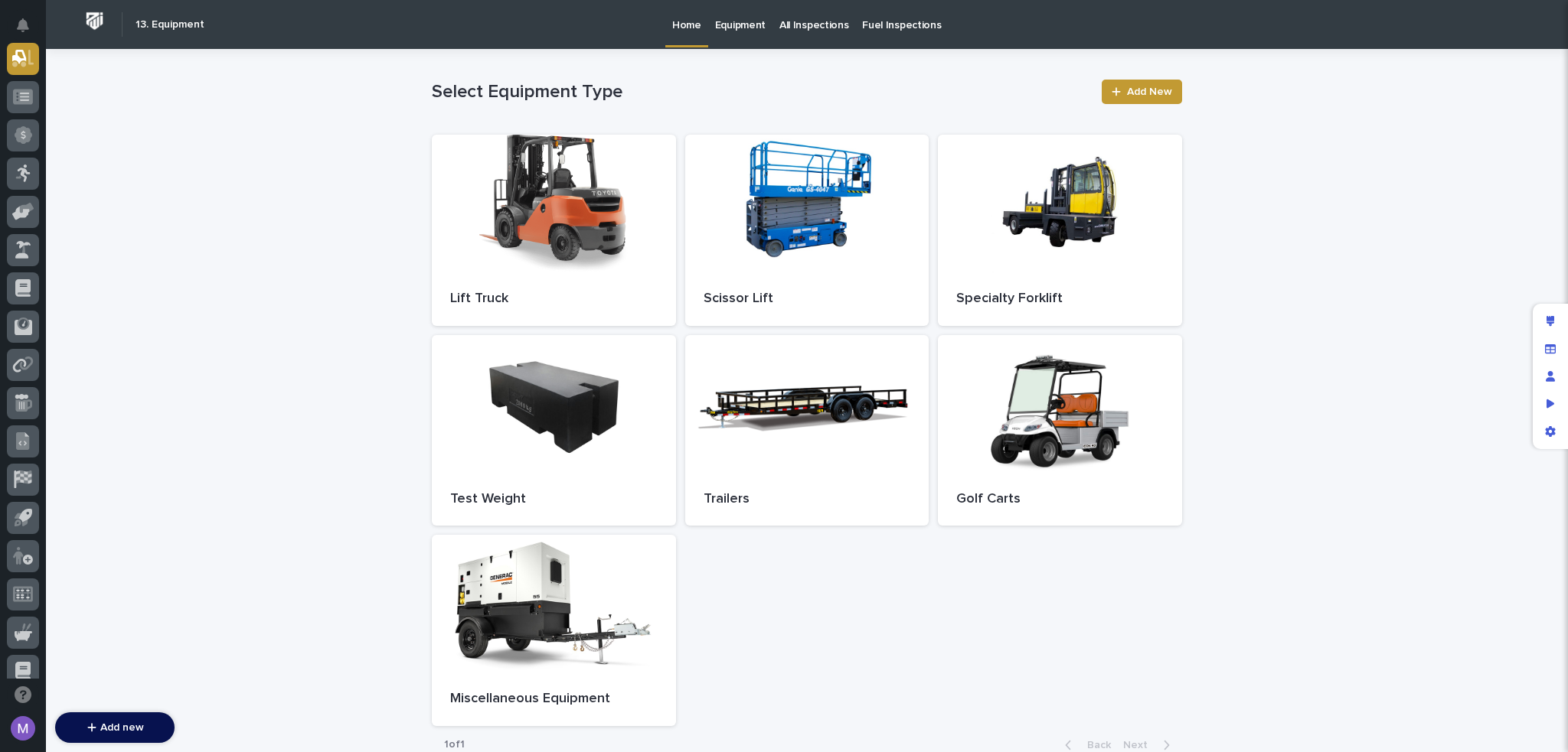
click at [867, 27] on p "Fuel Inspections" at bounding box center [901, 16] width 78 height 32
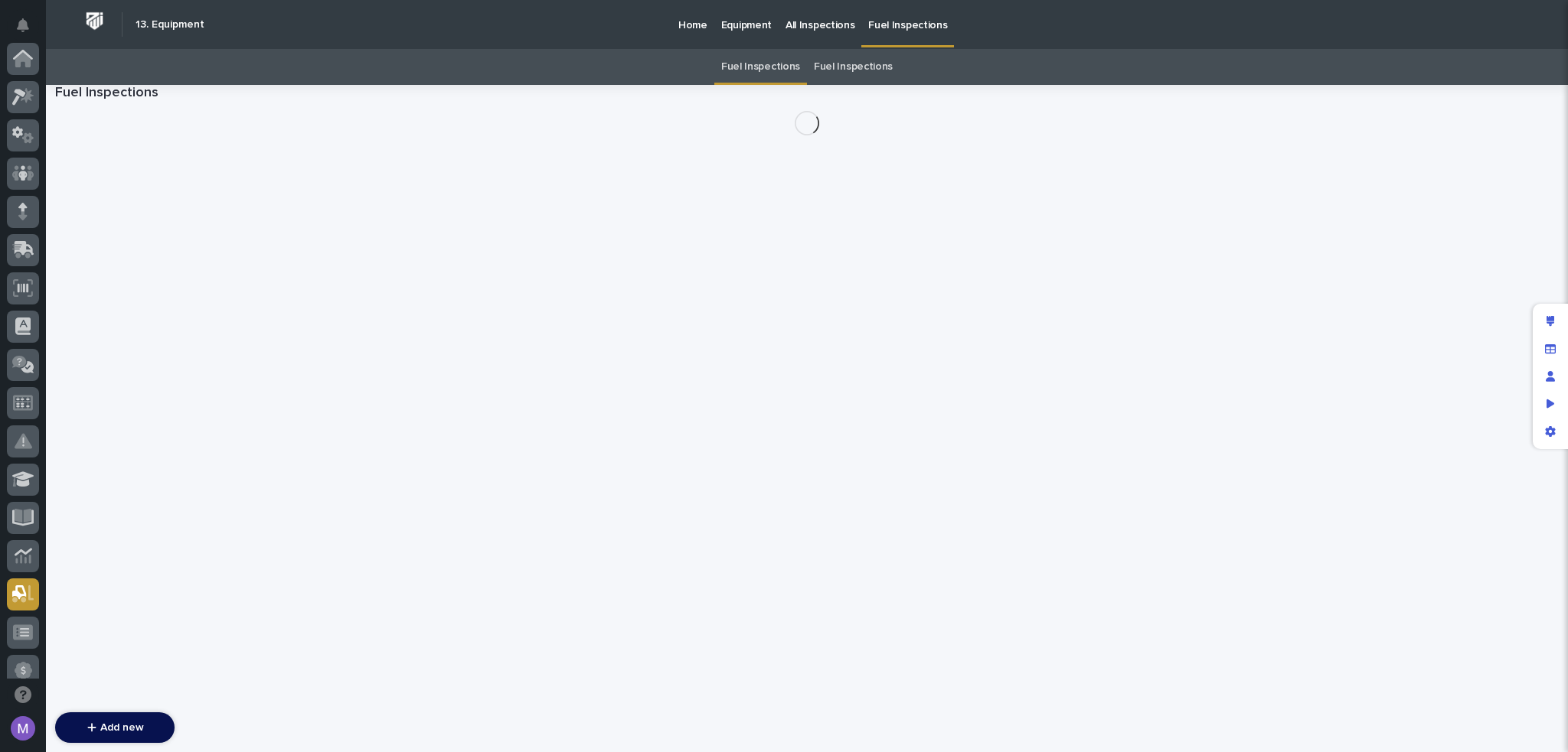
scroll to position [535, 0]
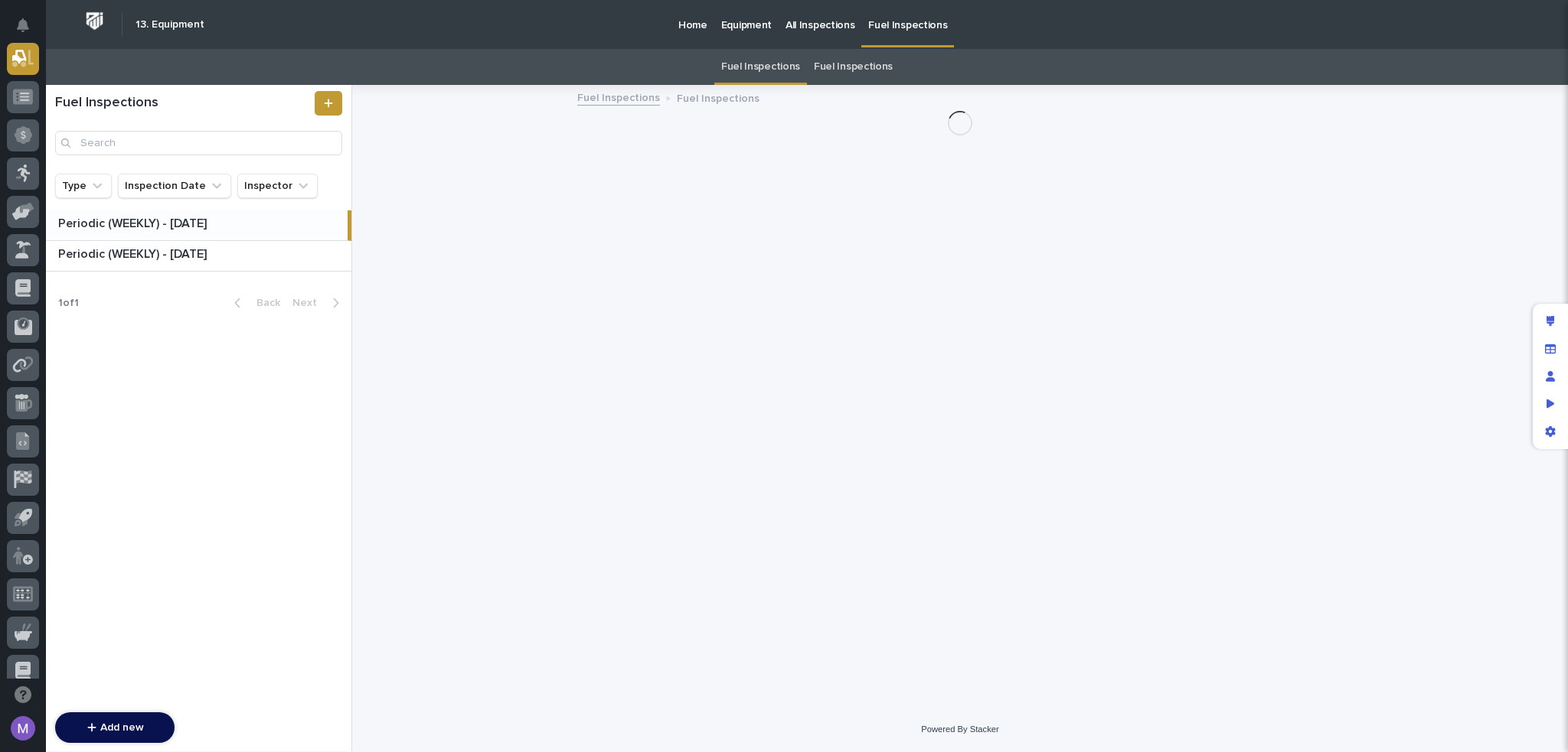
click at [698, 26] on p "Home" at bounding box center [693, 16] width 29 height 32
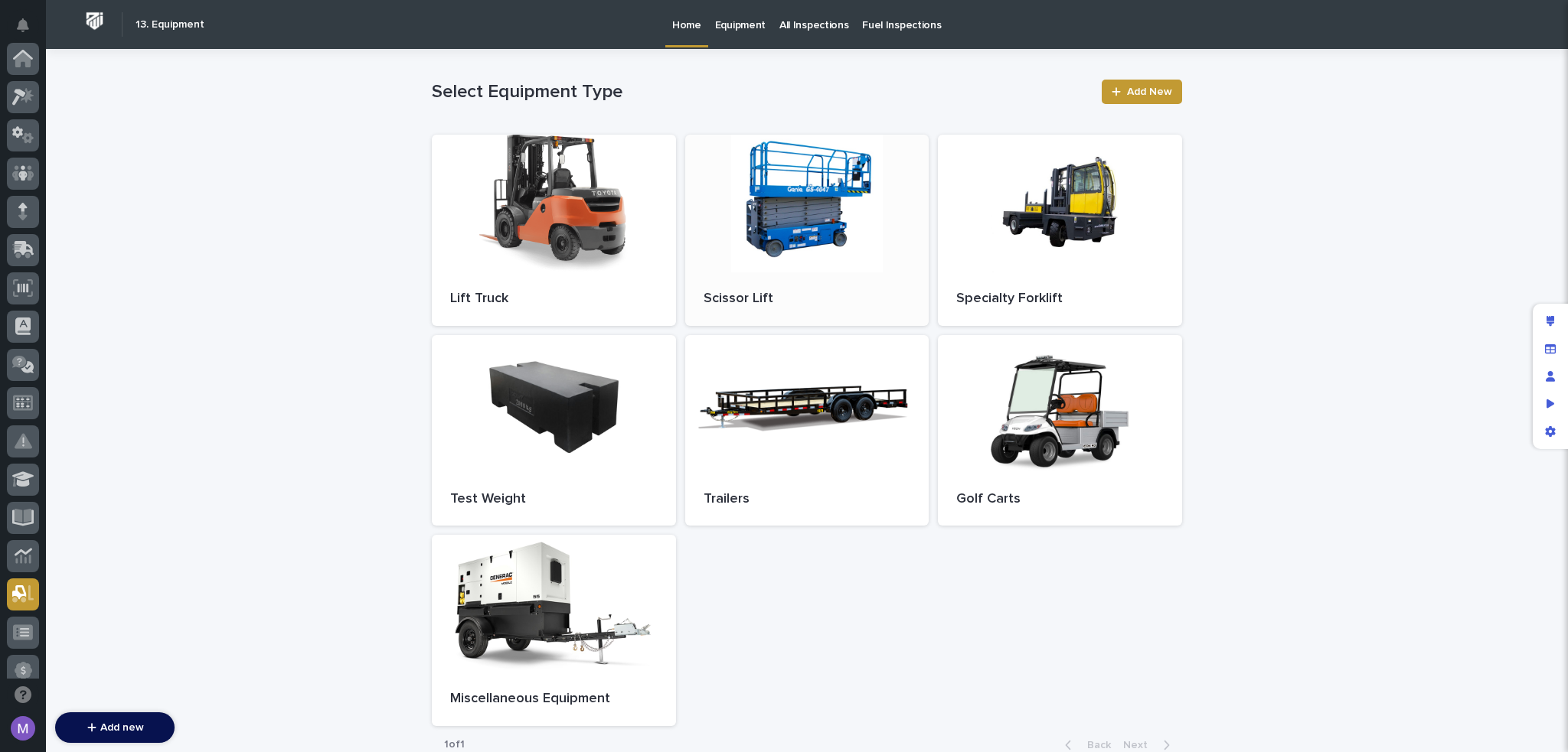
scroll to position [535, 0]
click at [871, 15] on p "Fuel Inspections" at bounding box center [901, 16] width 78 height 32
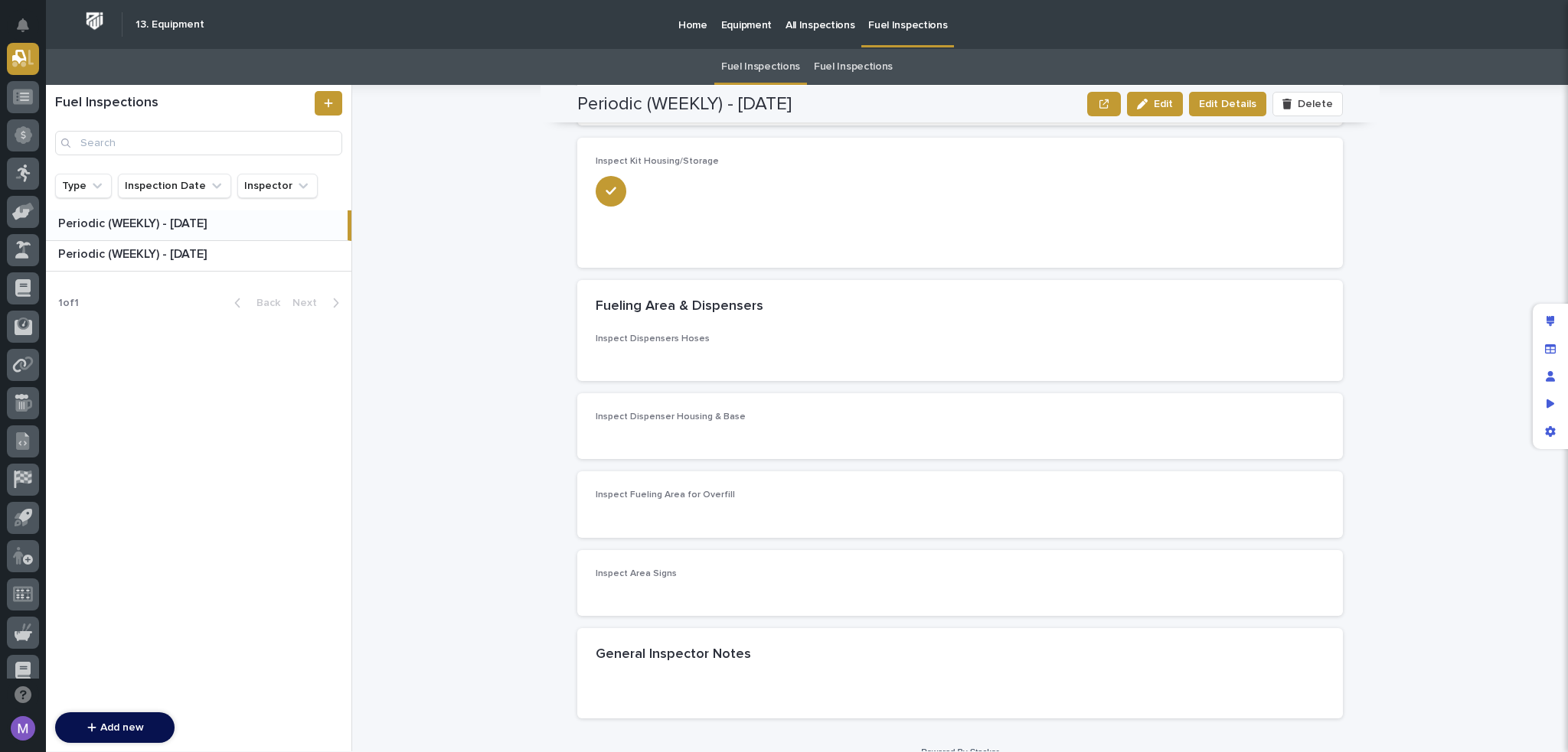
scroll to position [3288, 0]
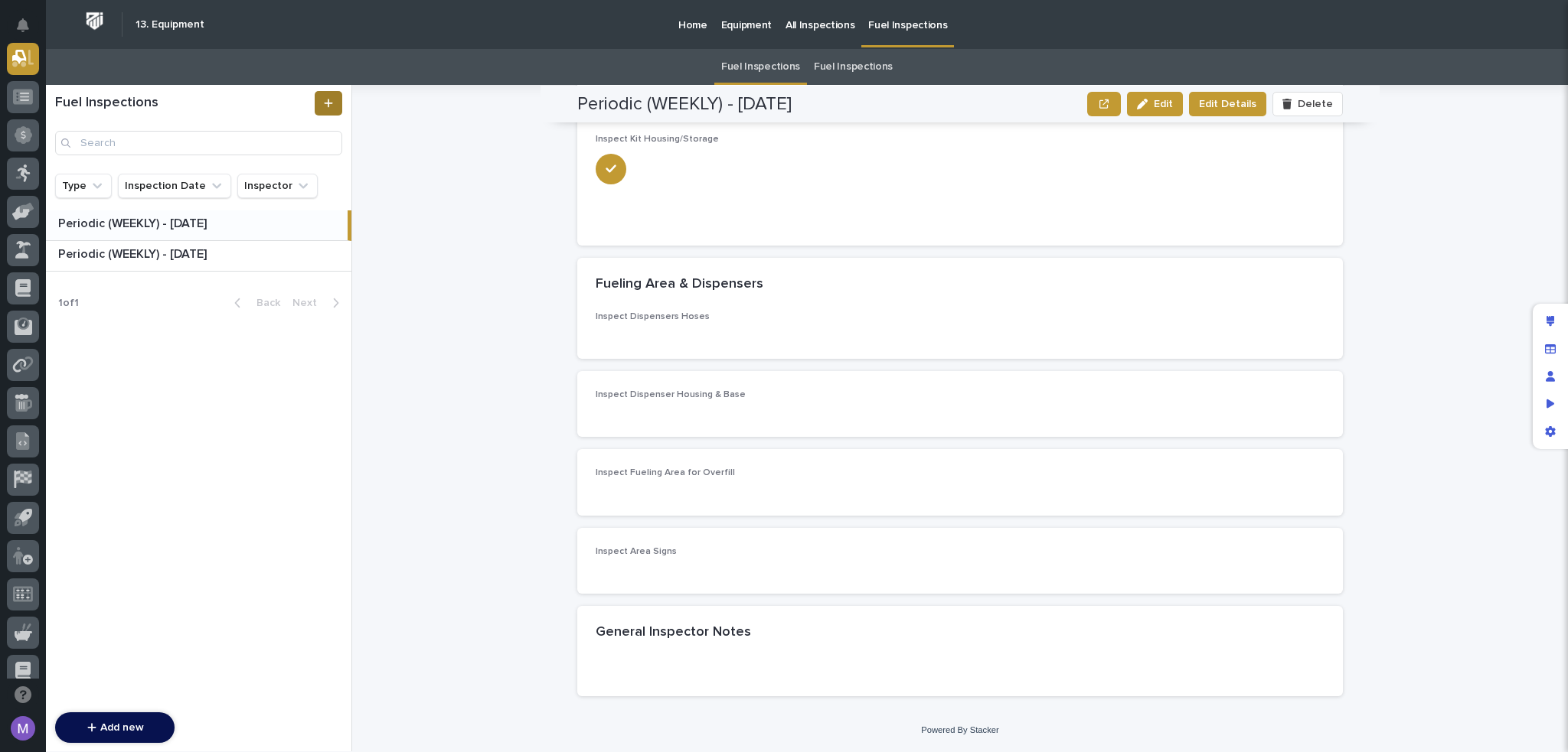
click at [334, 99] on link at bounding box center [329, 103] width 28 height 25
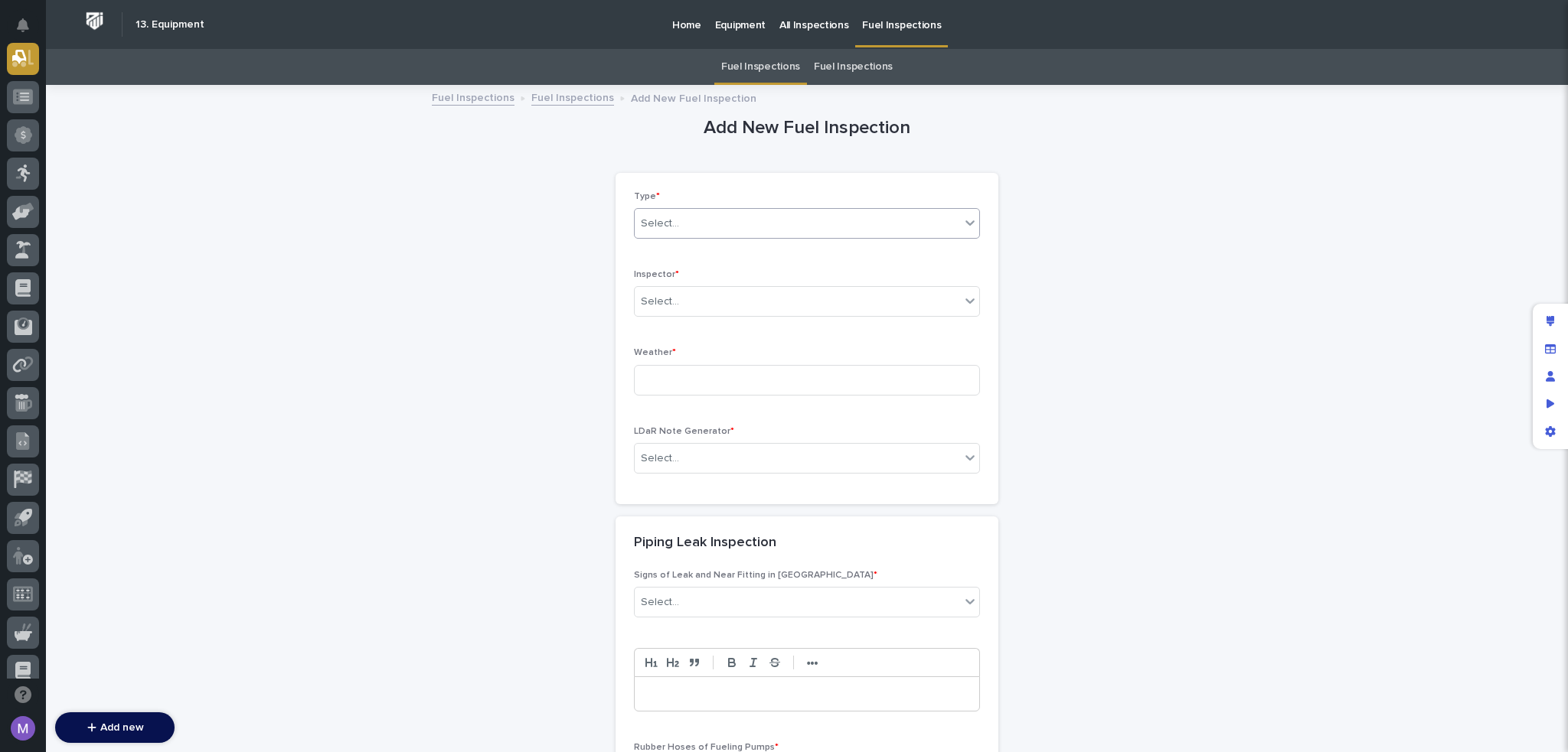
click at [749, 225] on div "Select..." at bounding box center [797, 223] width 325 height 25
drag, startPoint x: 1007, startPoint y: 238, endPoint x: 995, endPoint y: 244, distance: 13.4
drag, startPoint x: 883, startPoint y: 268, endPoint x: 856, endPoint y: 307, distance: 47.4
click at [881, 271] on div "Type * Select... Inspector * Select... Weather * LDaR Note Generator * Select..." at bounding box center [806, 338] width 346 height 295
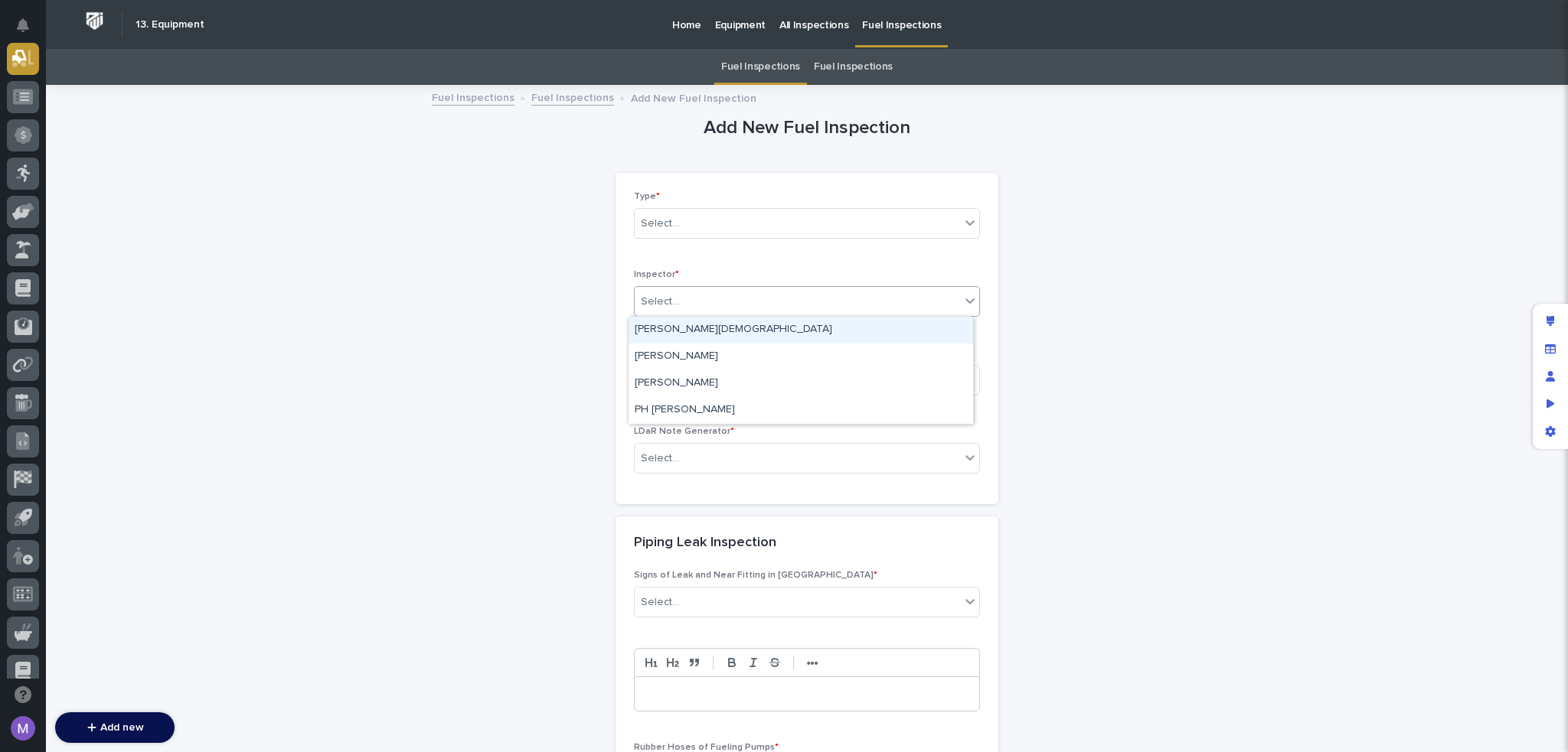
click at [856, 307] on div "Select..." at bounding box center [797, 302] width 325 height 25
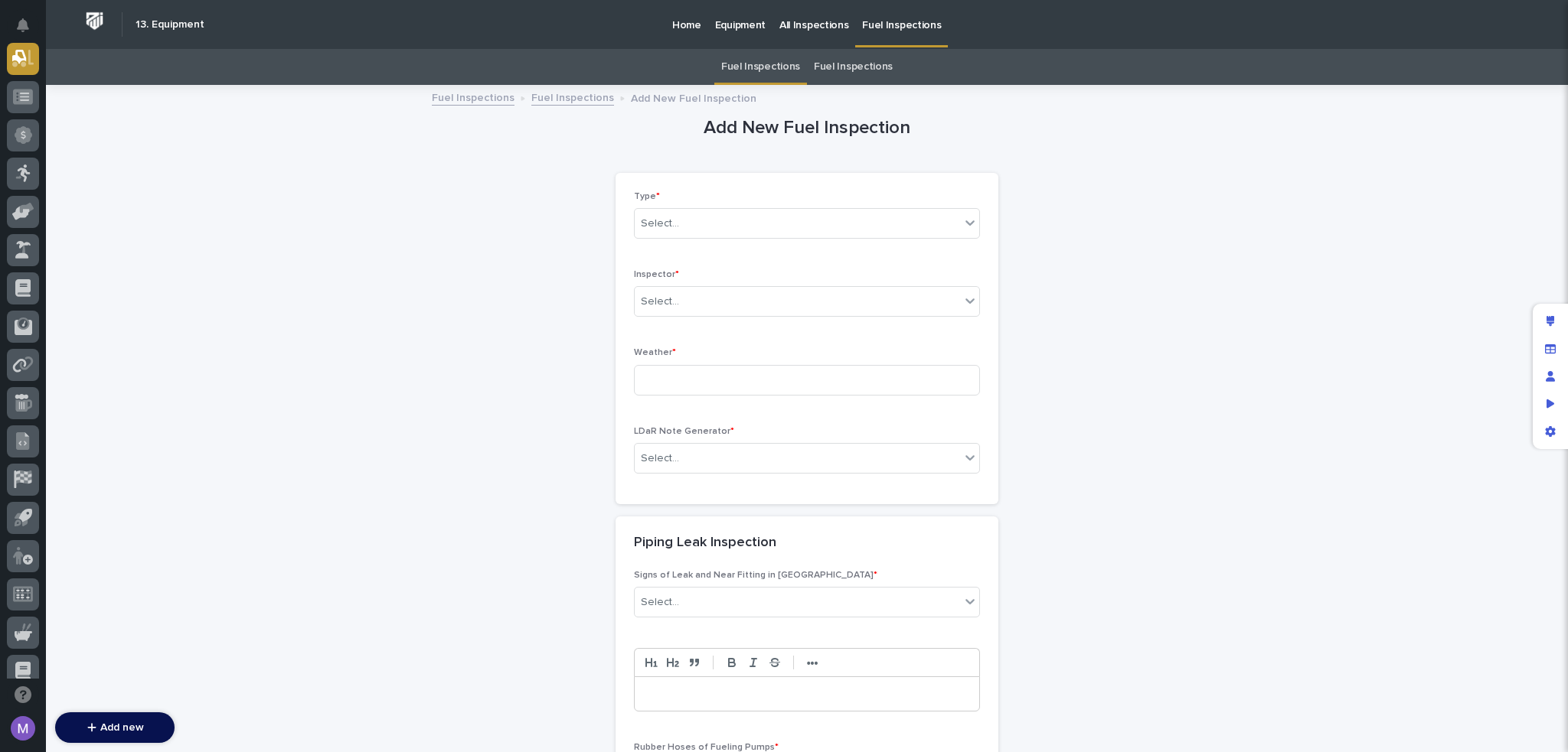
click at [869, 383] on input at bounding box center [806, 380] width 346 height 30
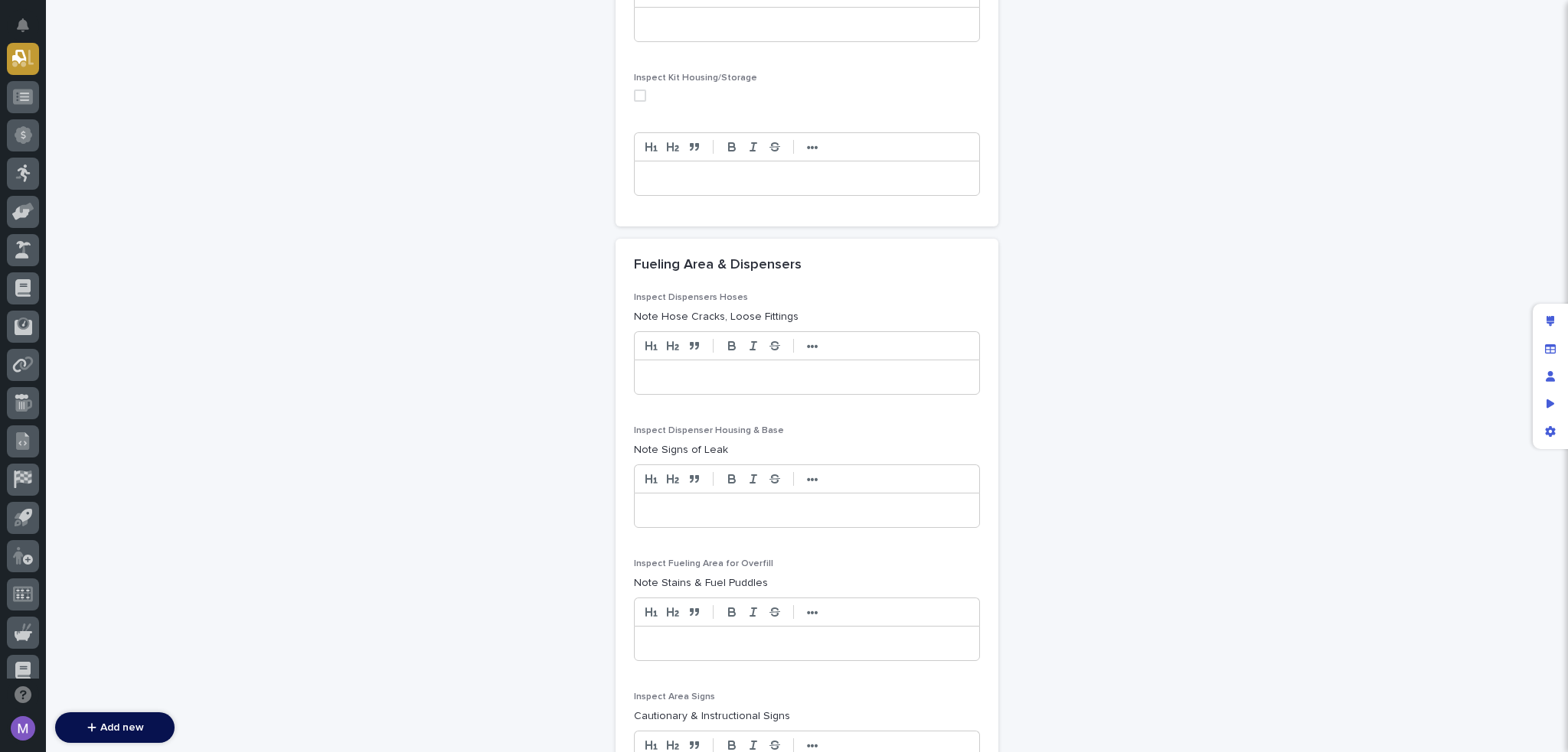
scroll to position [4581, 0]
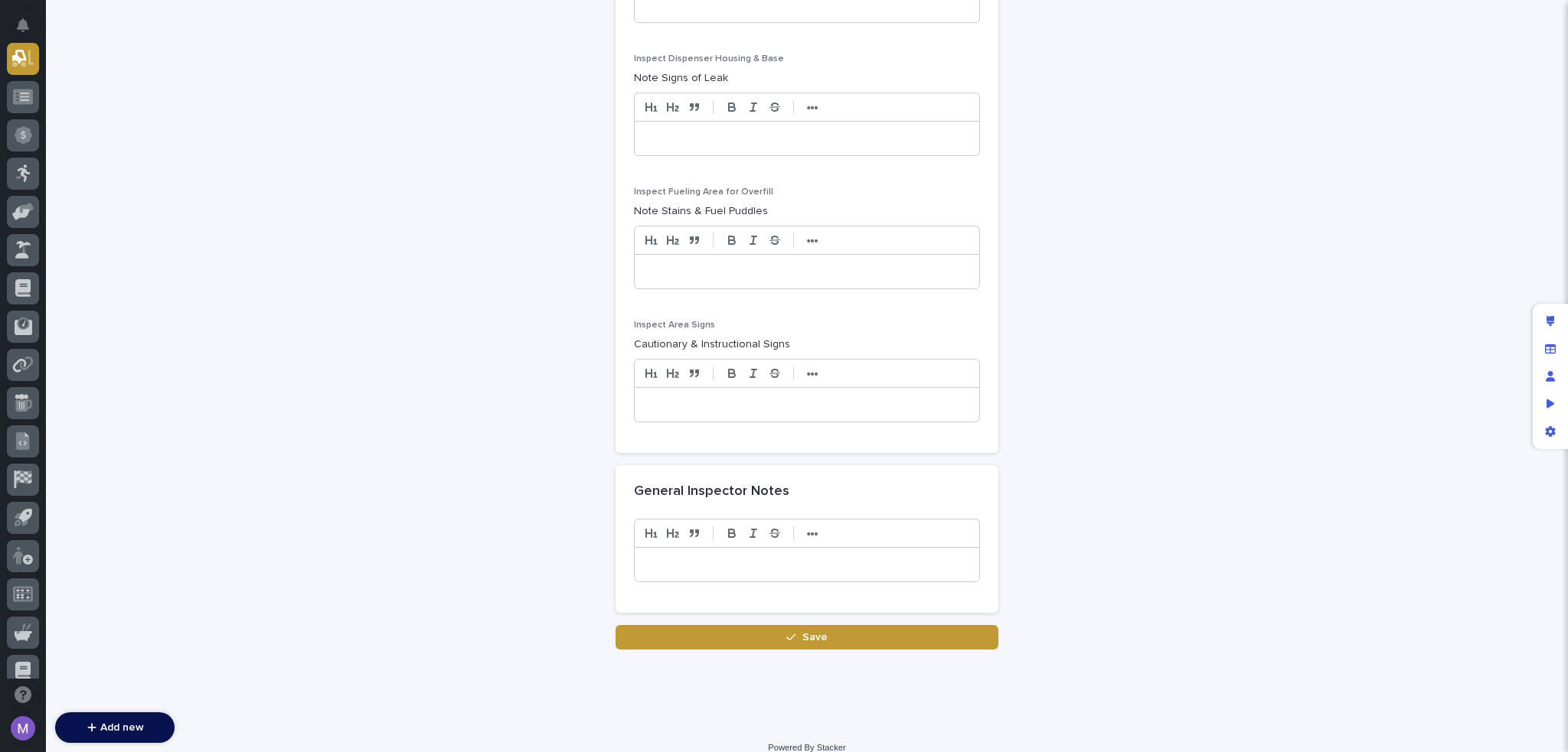
click at [728, 397] on p at bounding box center [806, 405] width 321 height 16
click at [719, 264] on p at bounding box center [806, 271] width 321 height 16
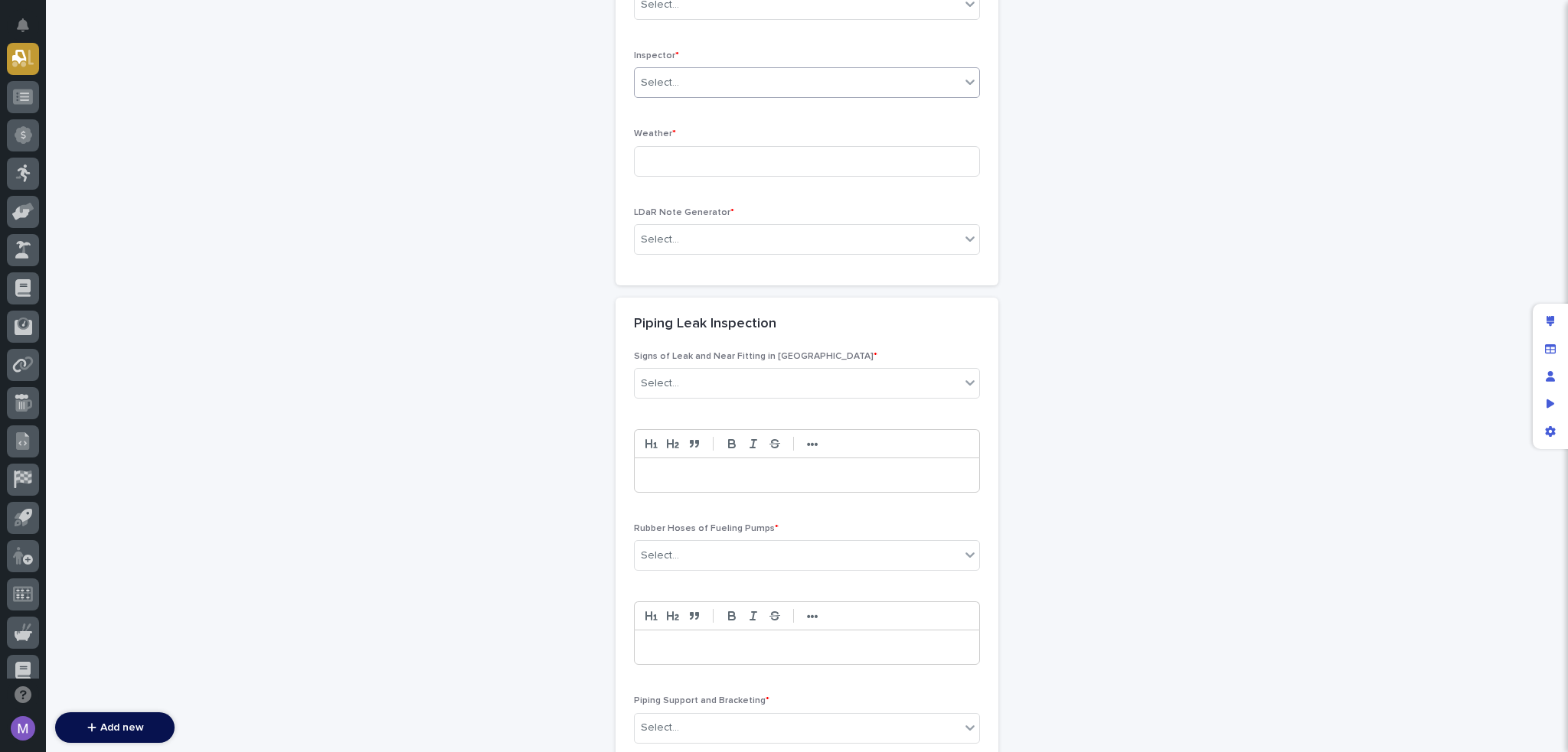
scroll to position [0, 0]
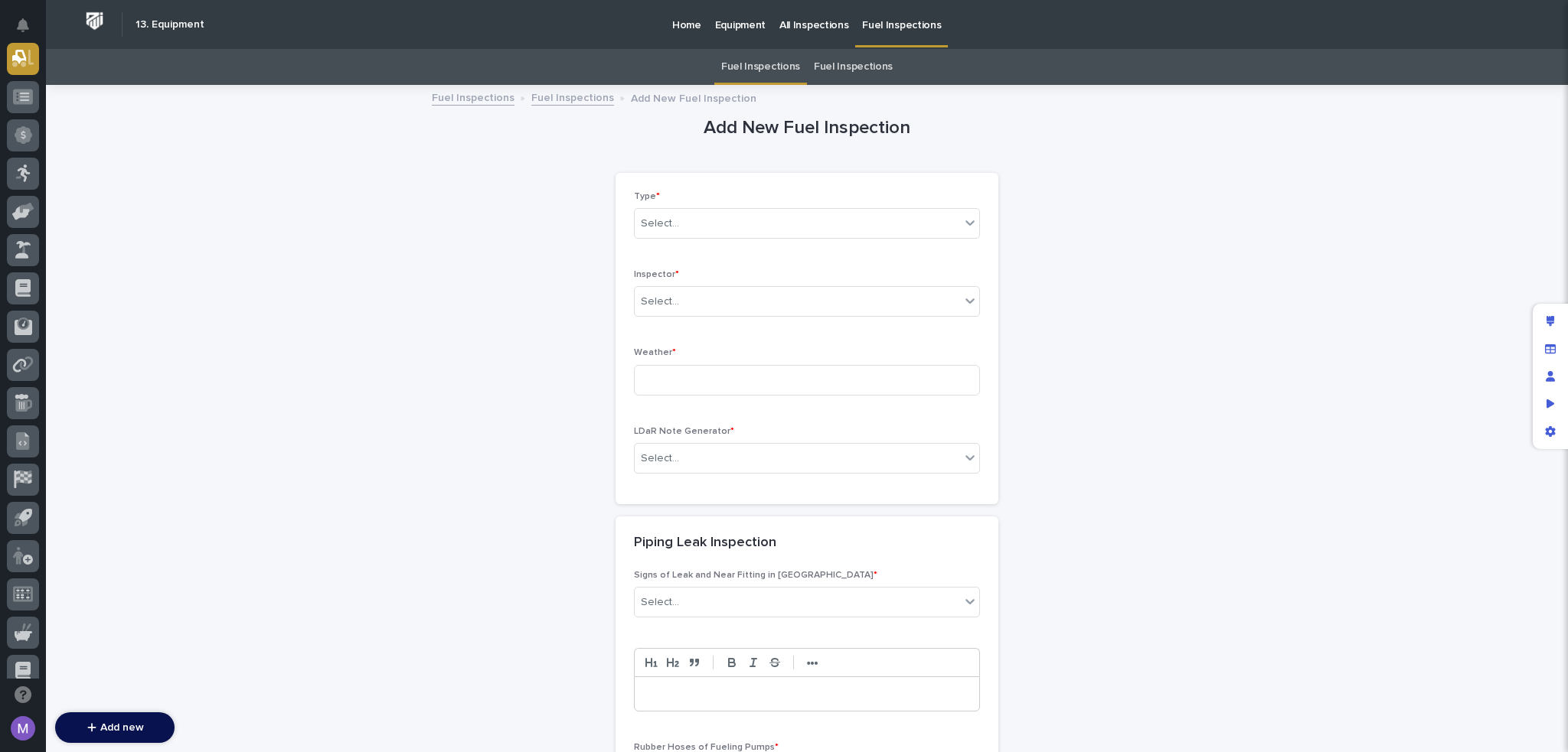
click at [557, 101] on link "Fuel Inspections" at bounding box center [572, 97] width 83 height 18
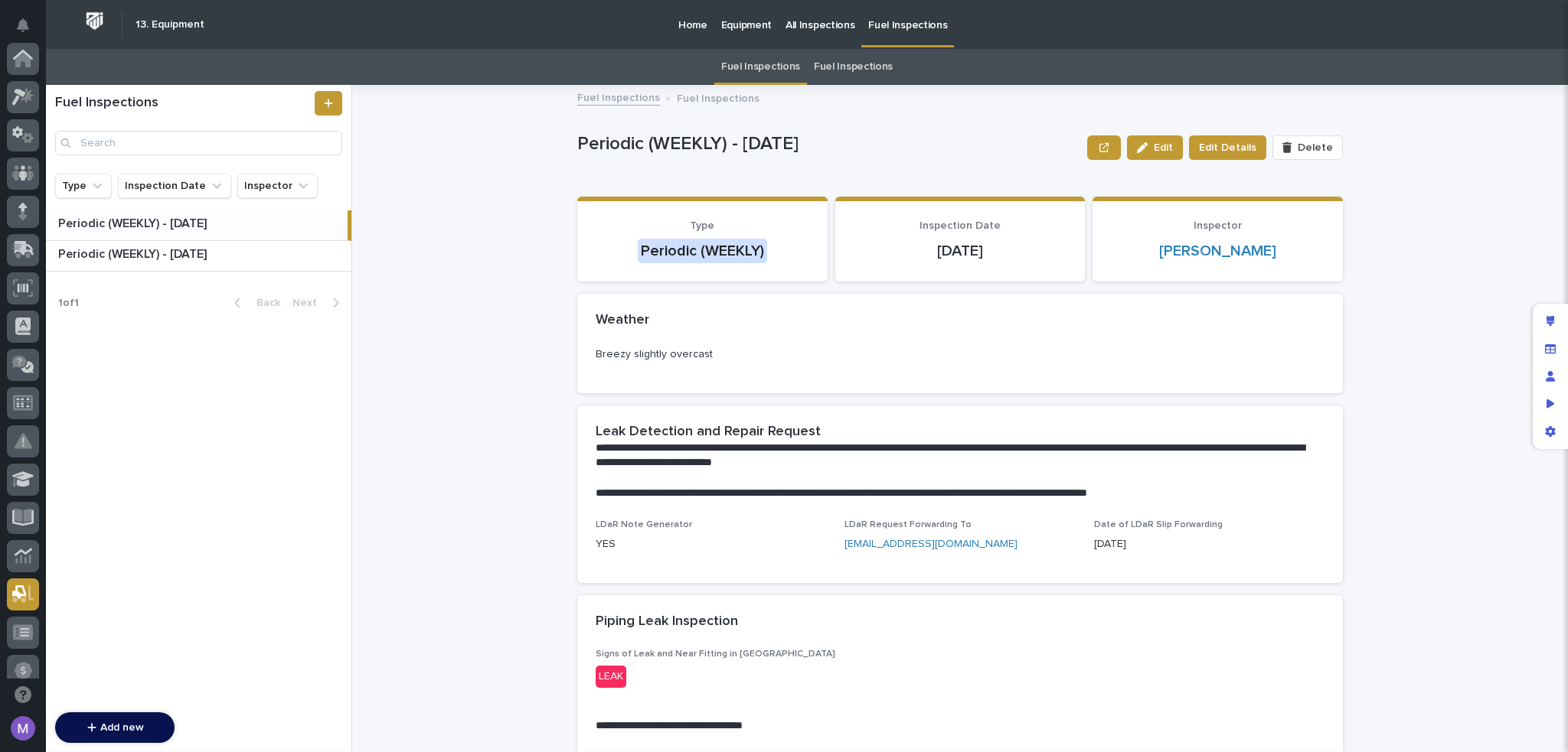
scroll to position [535, 0]
click at [1139, 155] on button "Edit" at bounding box center [1154, 148] width 56 height 25
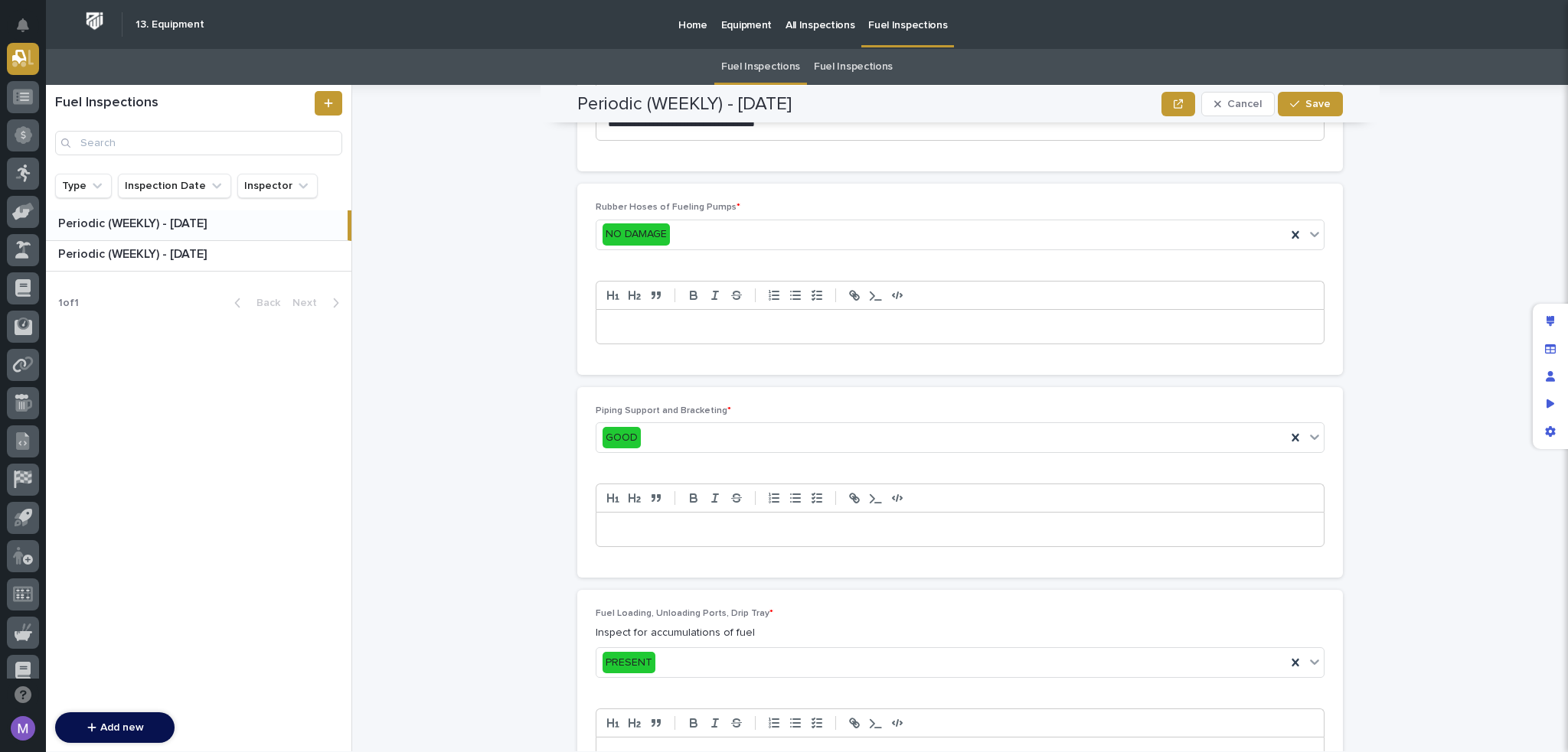
scroll to position [0, 0]
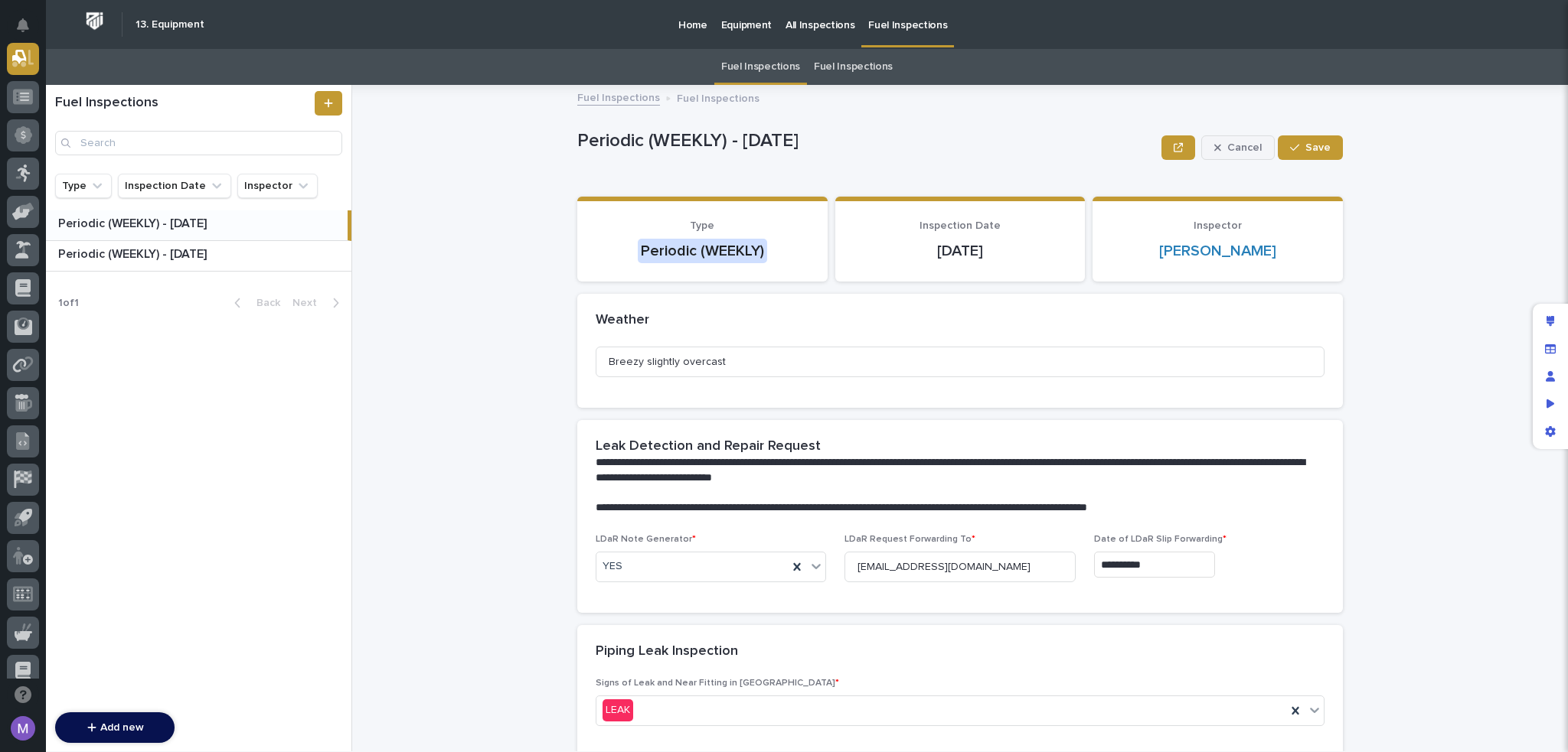
click at [1225, 152] on button "Cancel" at bounding box center [1238, 148] width 74 height 25
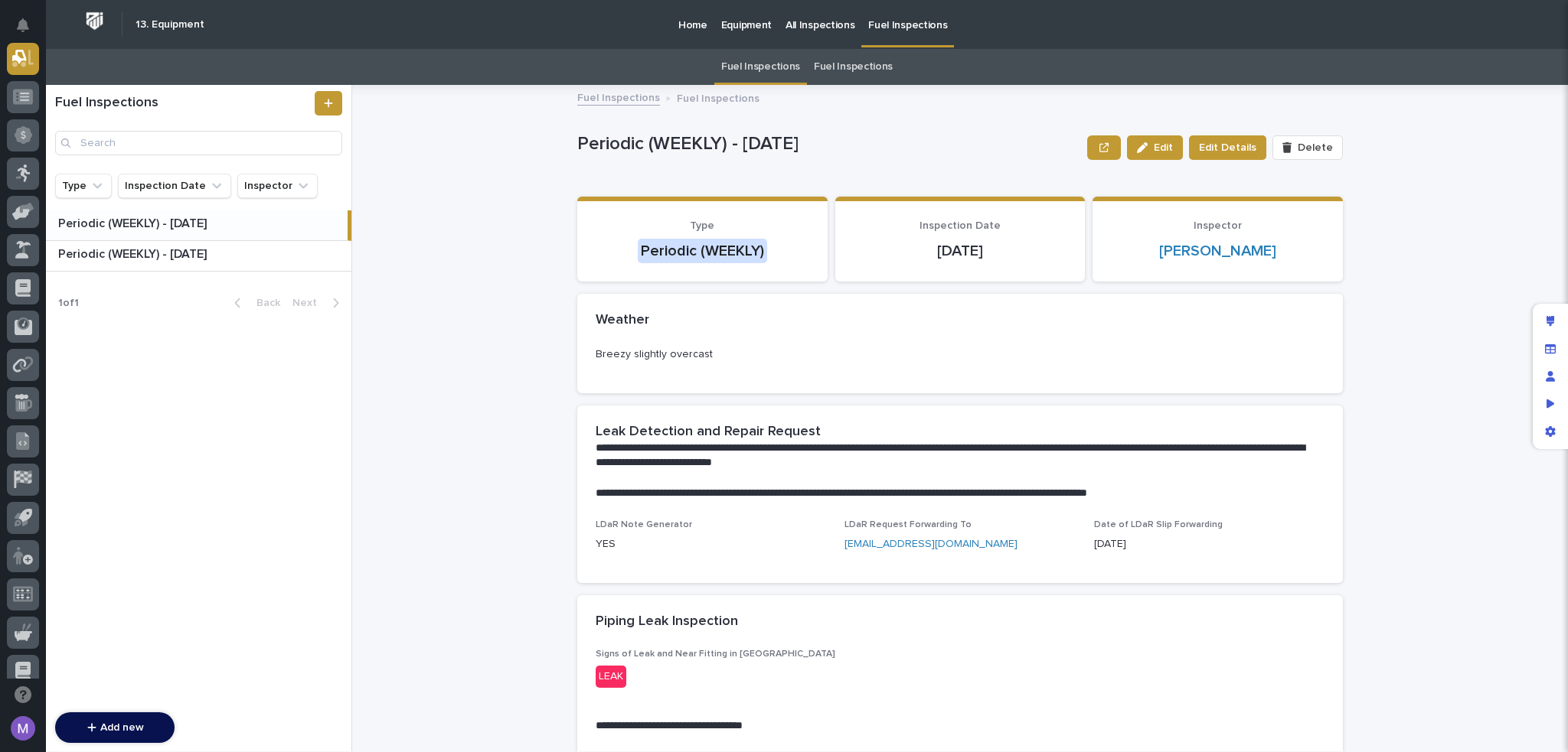
click at [853, 62] on link "Fuel Inspections" at bounding box center [853, 67] width 78 height 36
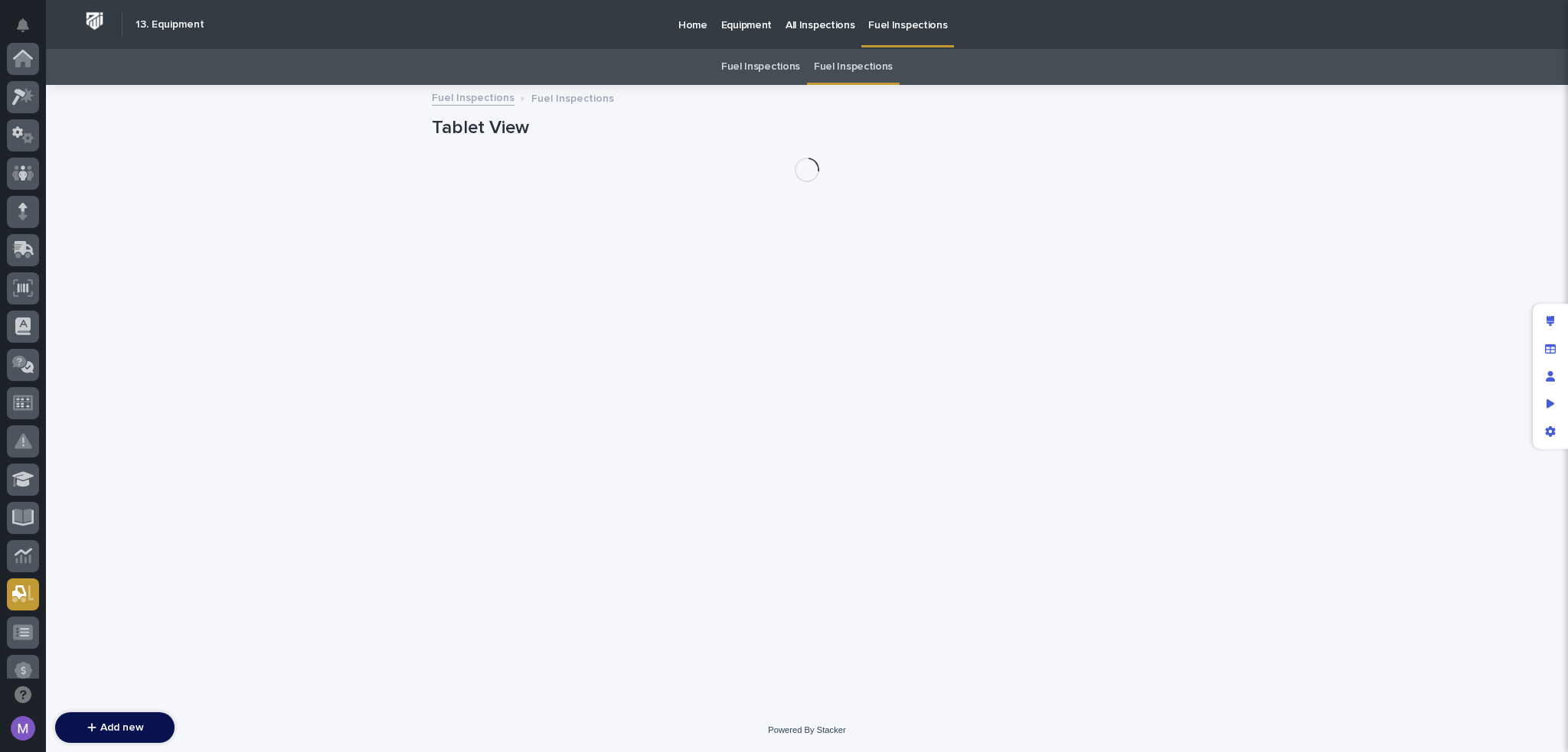
scroll to position [535, 0]
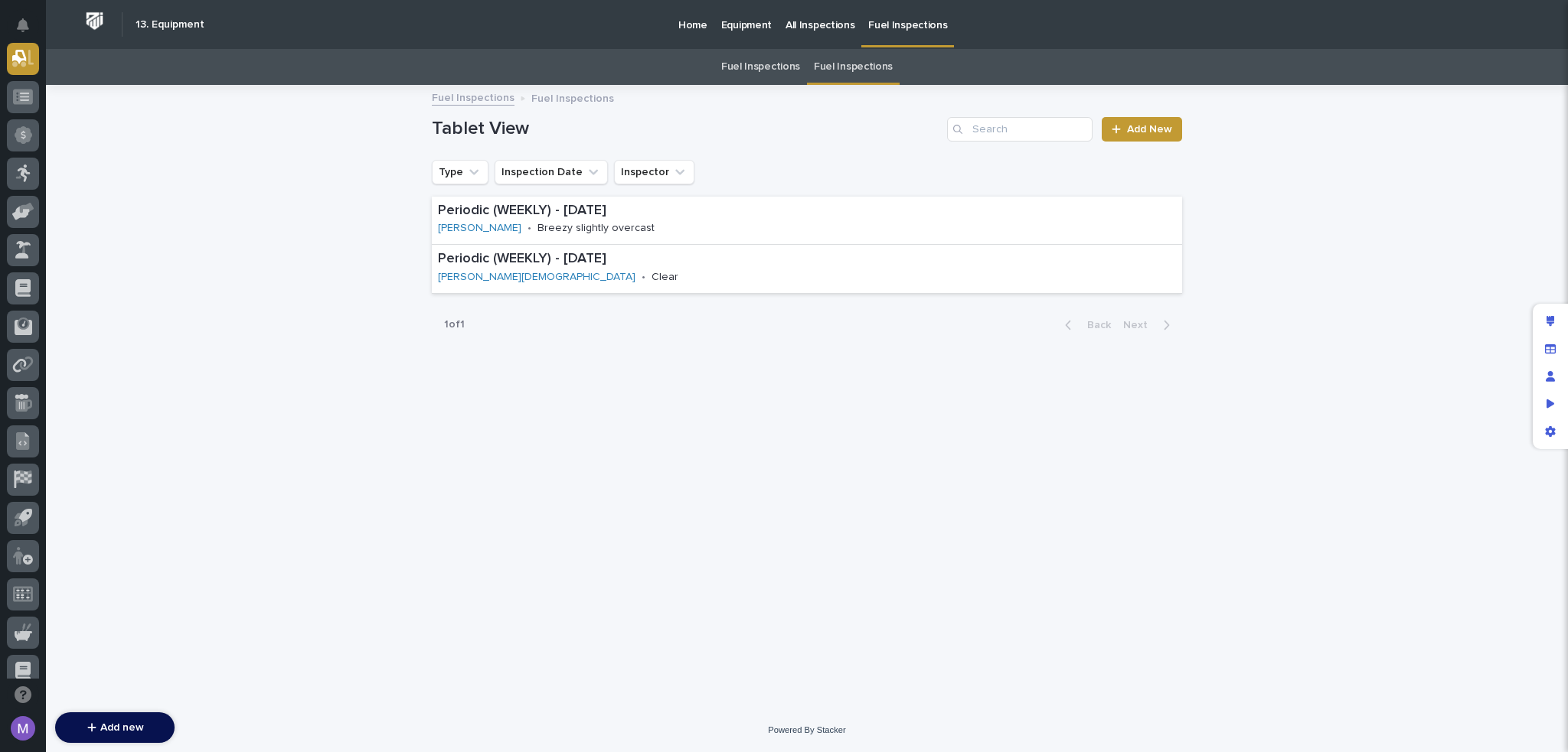
click at [758, 76] on link "Fuel Inspections" at bounding box center [760, 67] width 78 height 36
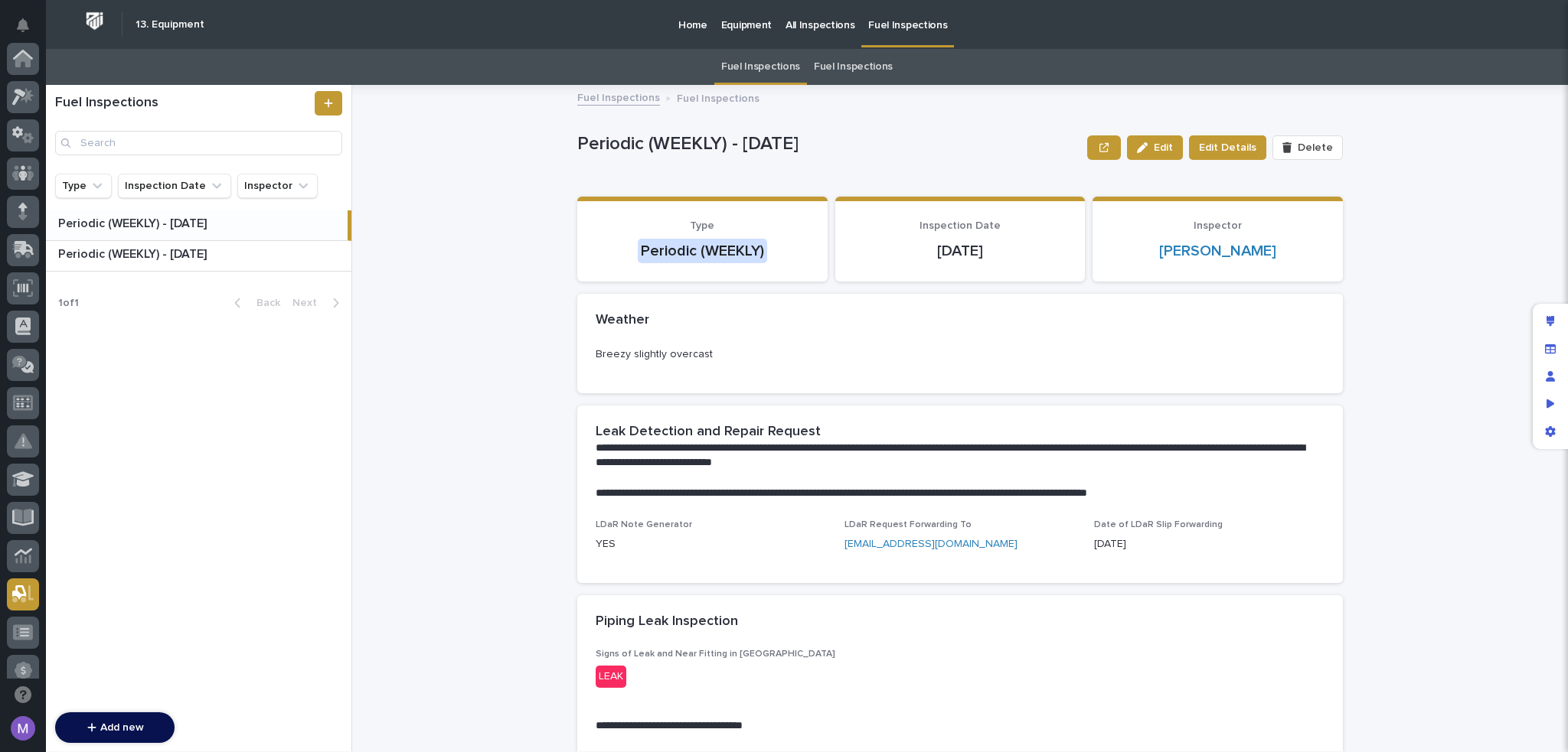
scroll to position [535, 0]
click at [853, 66] on link "Fuel Inspections" at bounding box center [853, 67] width 78 height 36
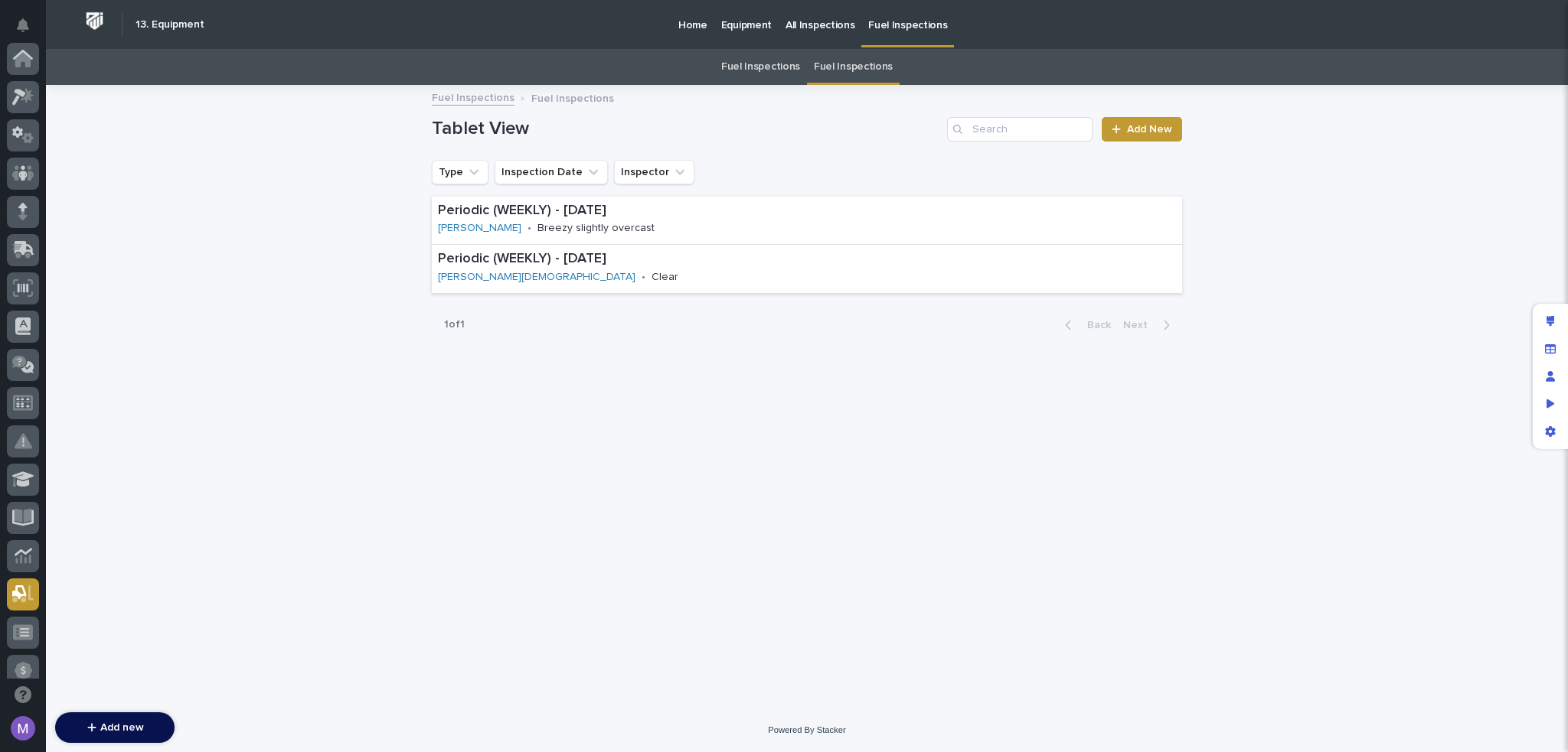
scroll to position [535, 0]
click at [753, 60] on link "Fuel Inspections" at bounding box center [760, 67] width 78 height 36
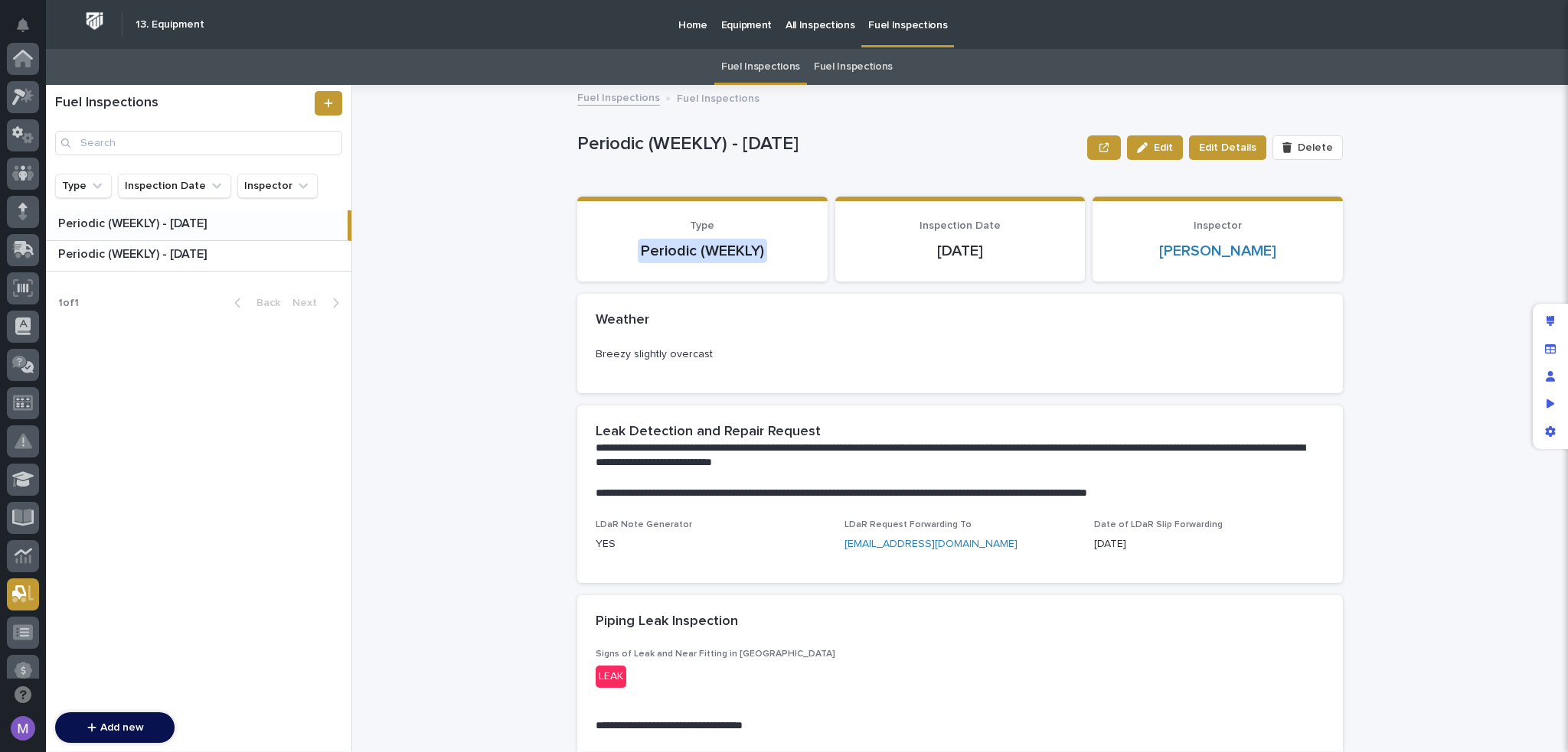
scroll to position [535, 0]
click at [1221, 154] on span "Edit Details" at bounding box center [1227, 147] width 57 height 16
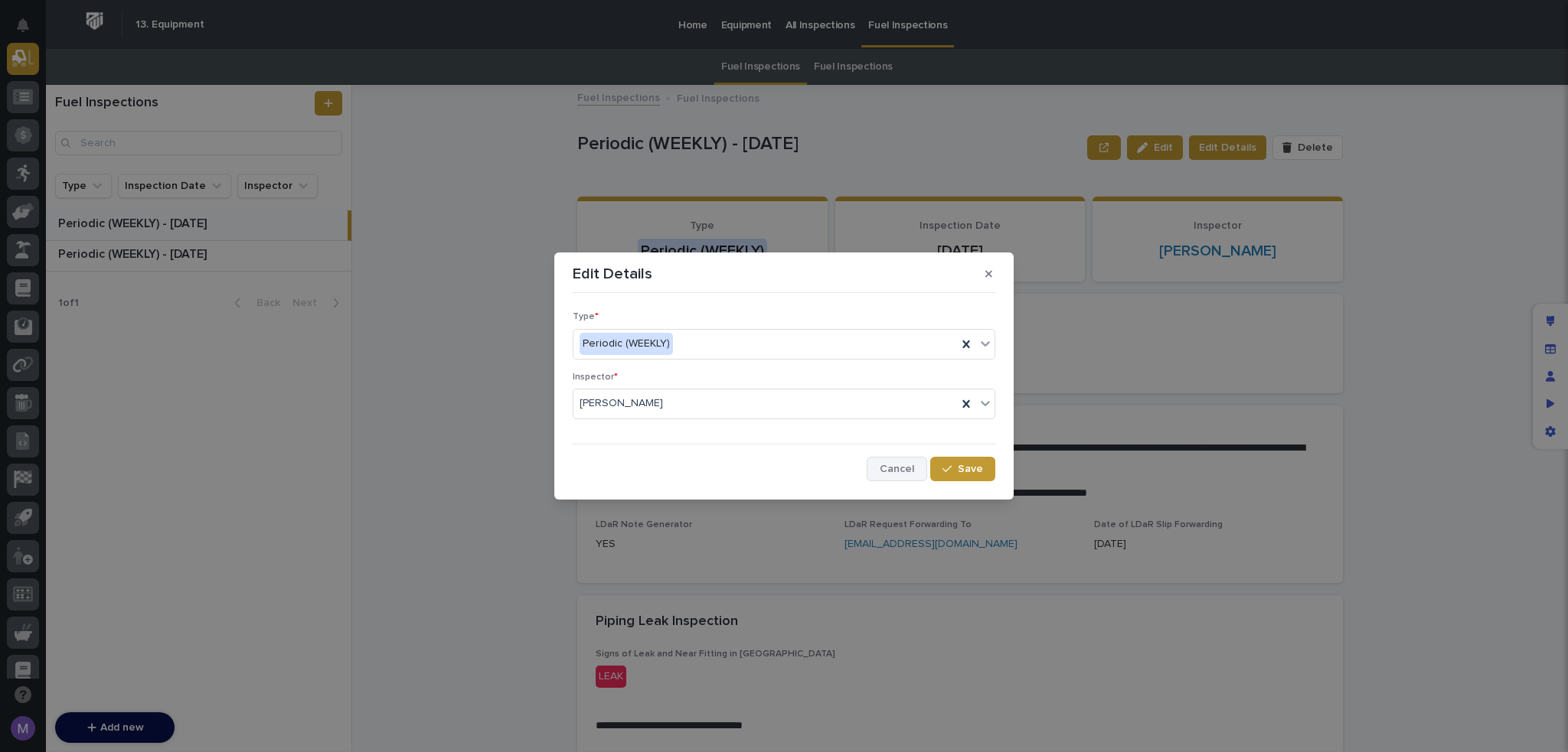
click at [874, 463] on button "Cancel" at bounding box center [897, 469] width 60 height 25
